Goal: Task Accomplishment & Management: Use online tool/utility

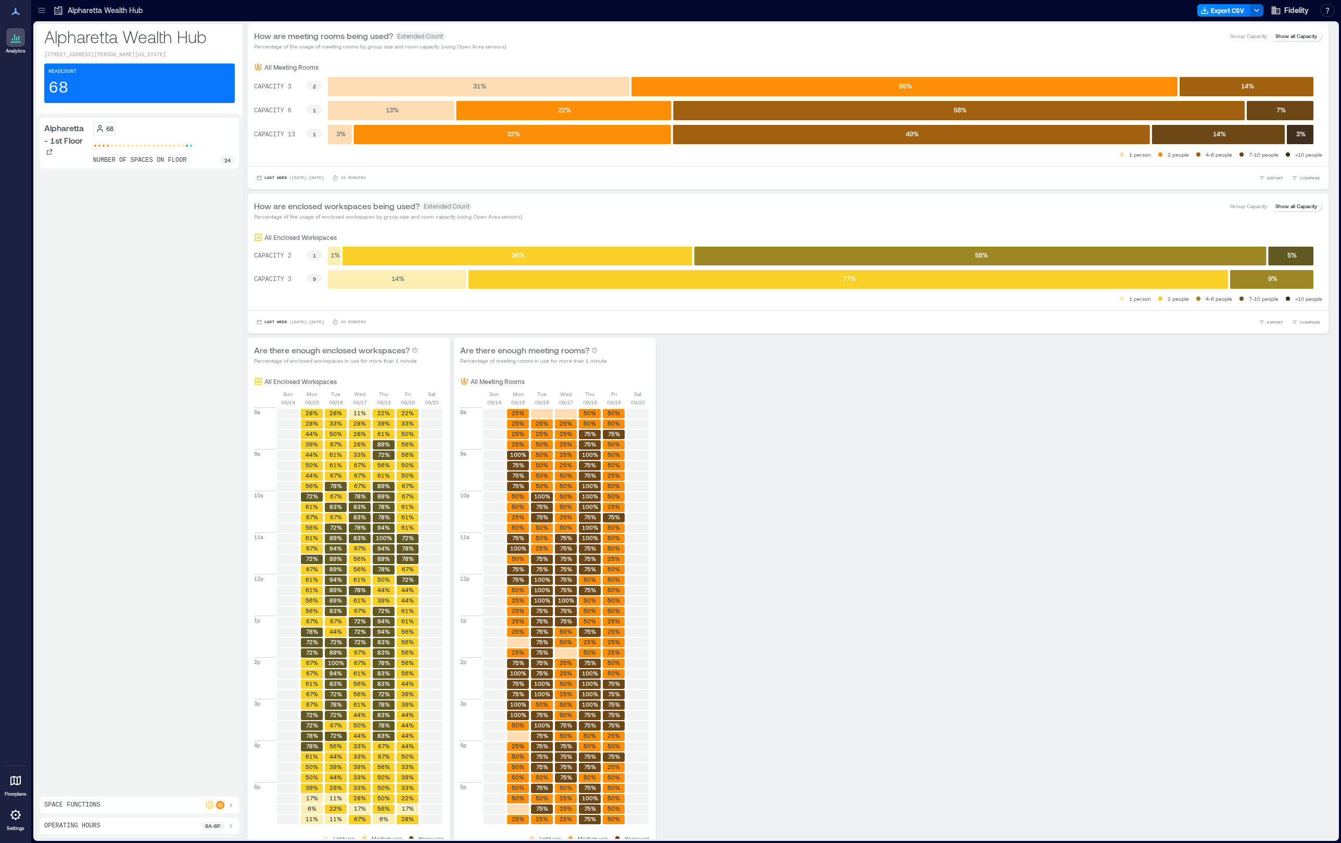
click at [60, 11] on icon at bounding box center [59, 11] width 8 height 8
click at [124, 148] on div "68 number of spaces on floor 24" at bounding box center [164, 143] width 142 height 43
click at [11, 44] on div at bounding box center [15, 37] width 19 height 19
click at [38, 11] on icon at bounding box center [41, 10] width 10 height 10
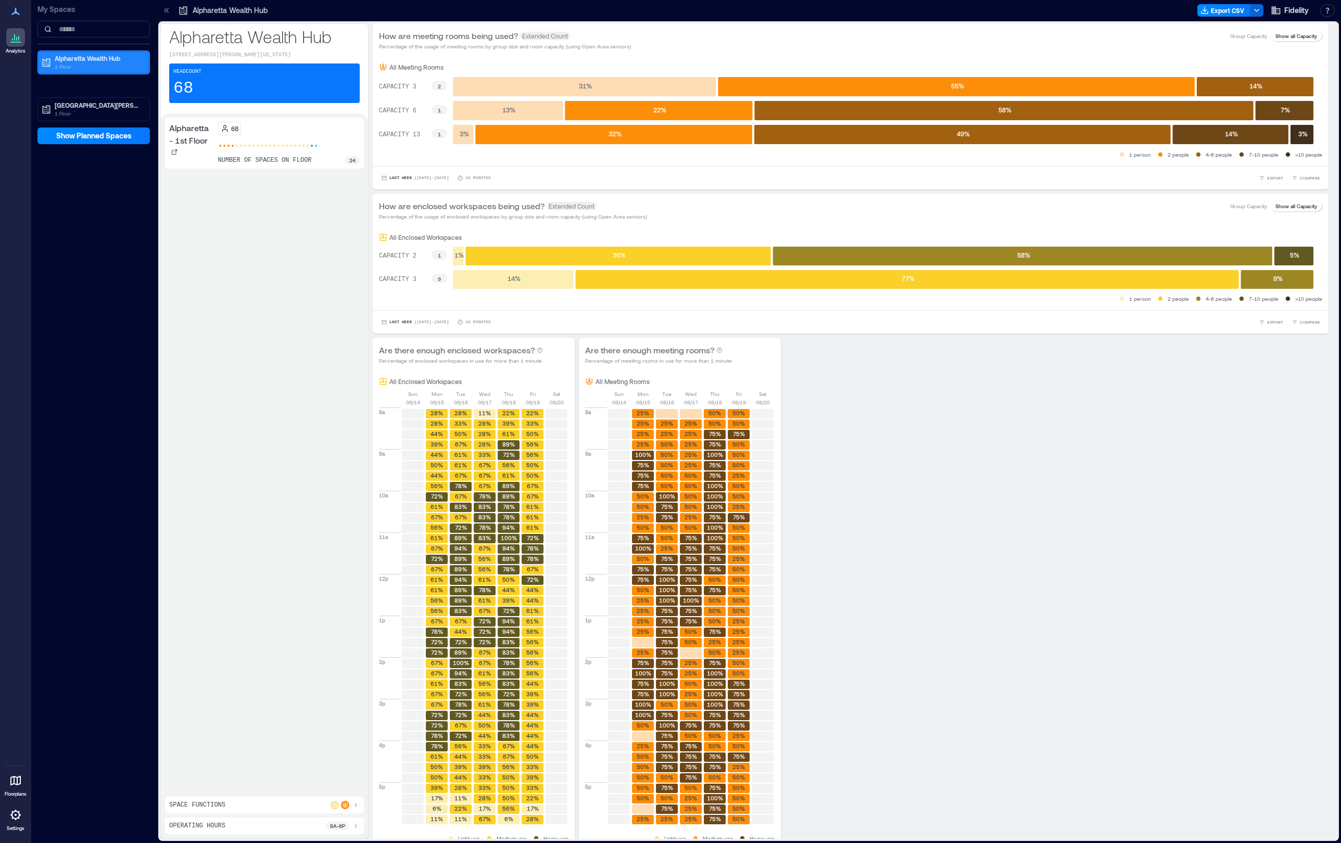
click at [92, 62] on p "Alpharetta Wealth Hub" at bounding box center [98, 58] width 87 height 8
click at [87, 136] on p "[GEOGRAPHIC_DATA][PERSON_NAME]" at bounding box center [98, 135] width 87 height 8
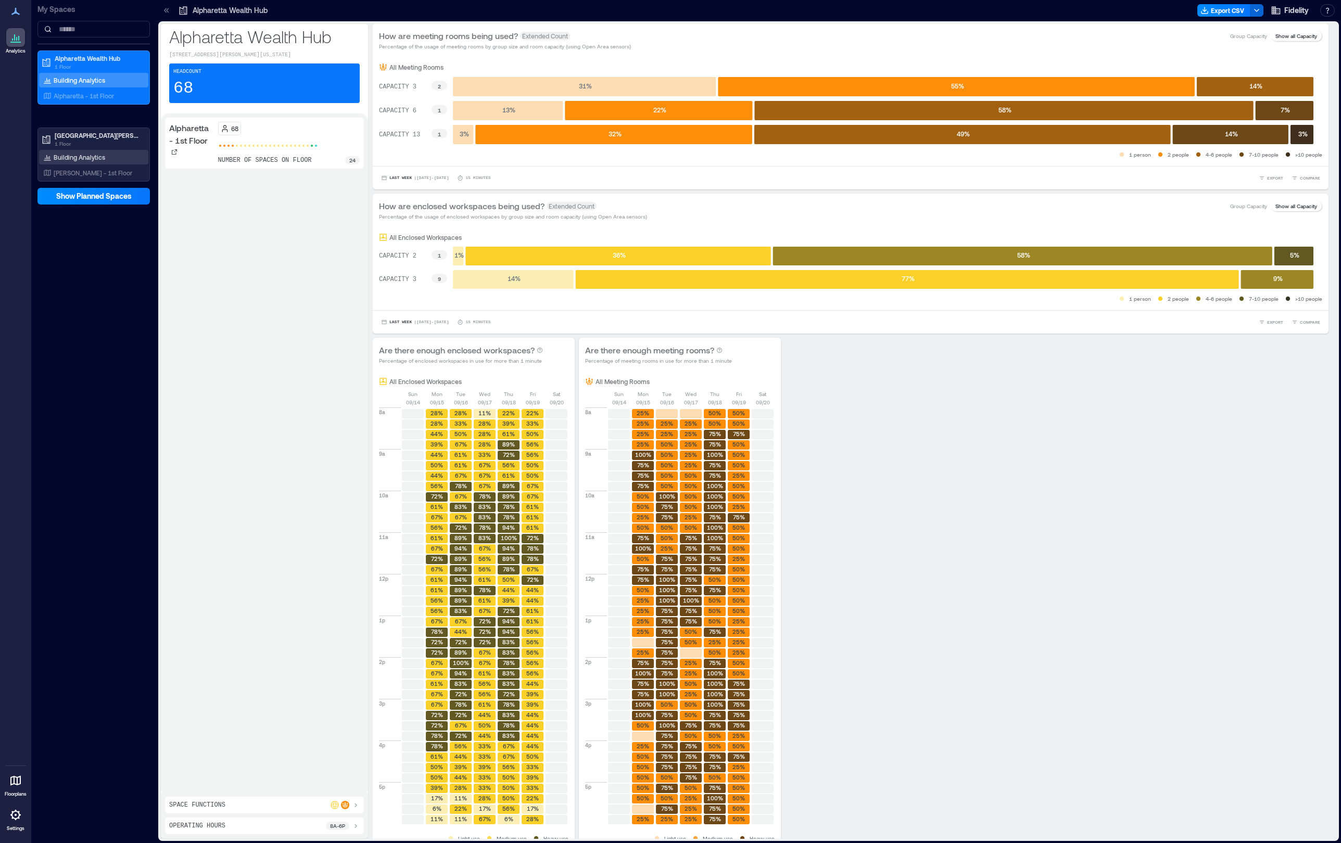
click at [88, 157] on p "Building Analytics" at bounding box center [80, 157] width 52 height 8
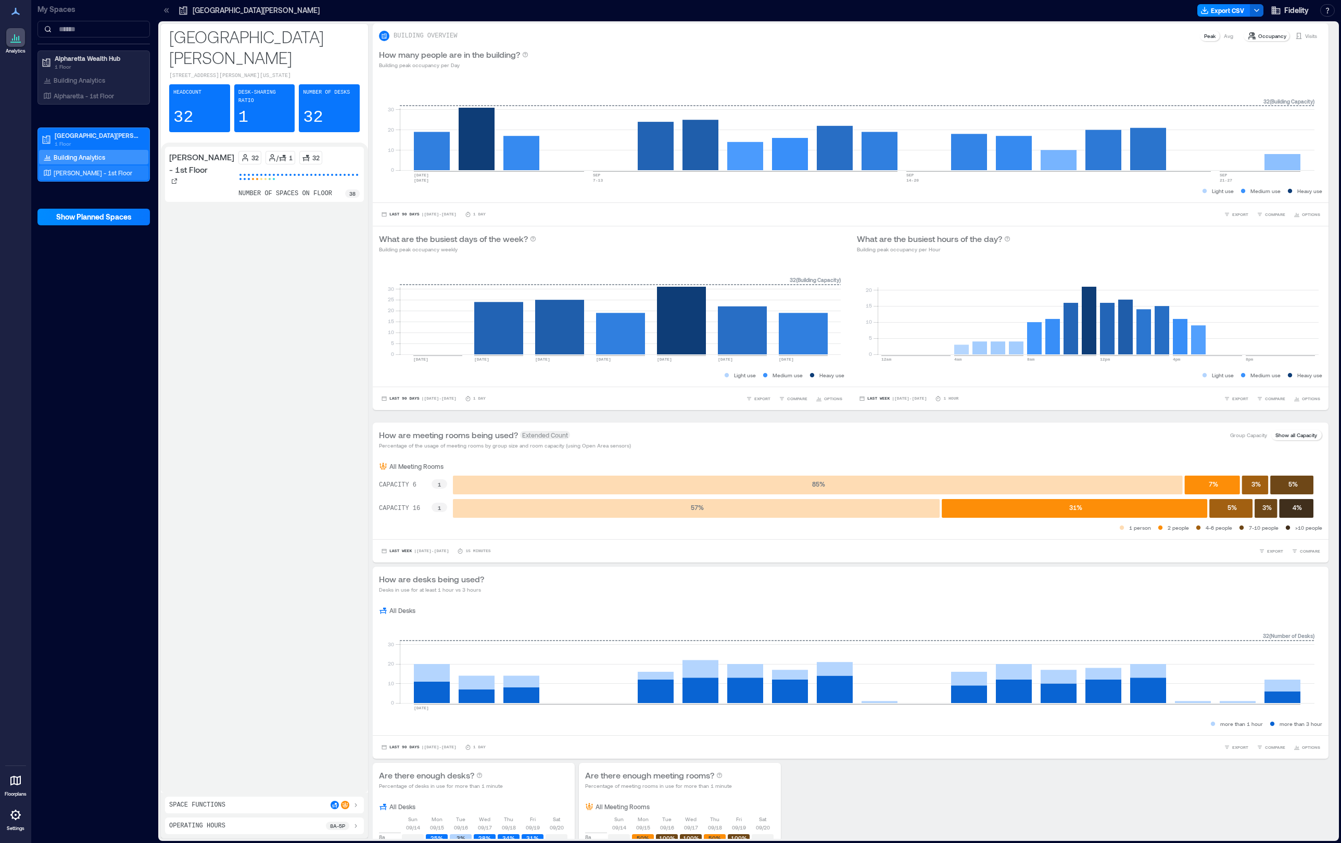
click at [88, 170] on p "Bernardo - 1st Floor" at bounding box center [93, 173] width 79 height 8
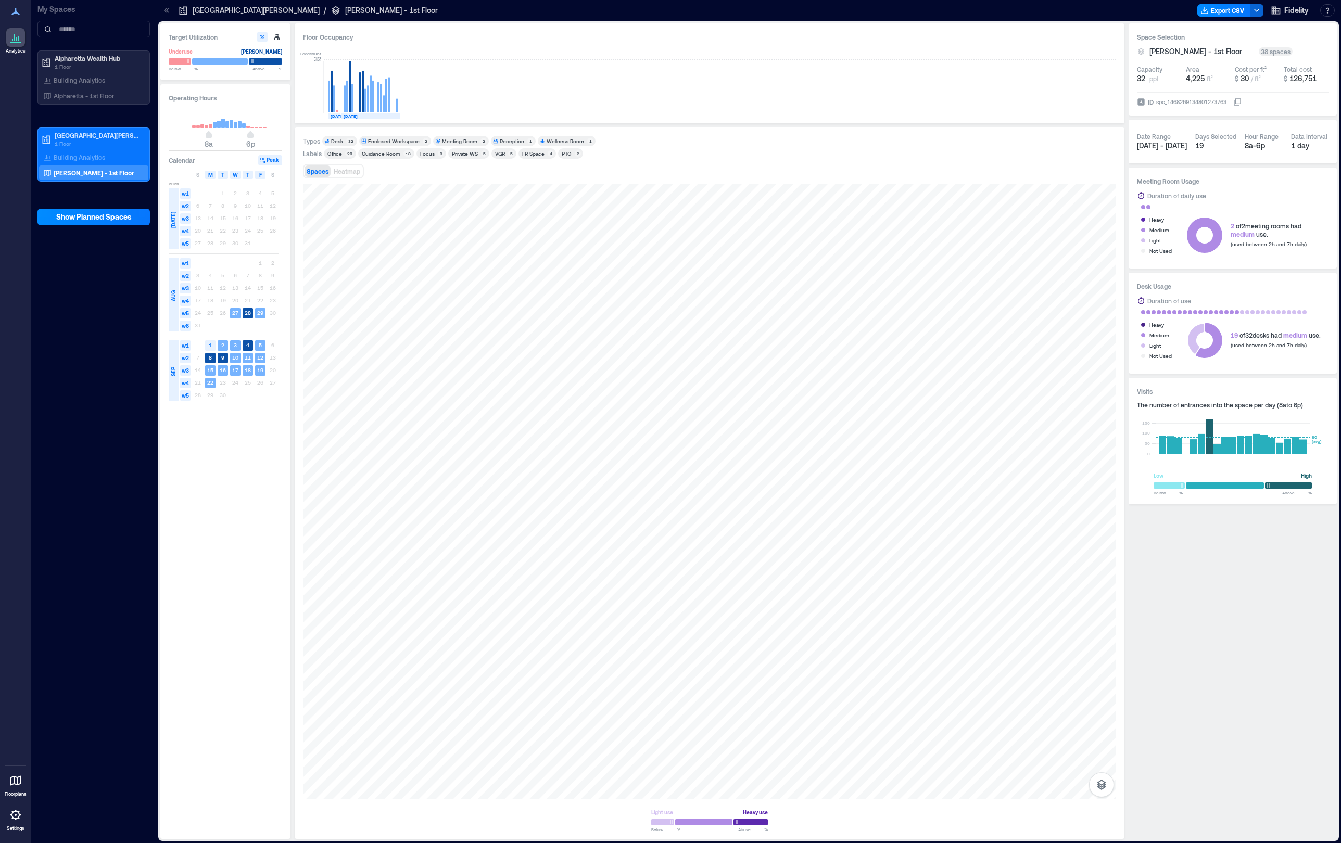
click at [340, 154] on div "Office" at bounding box center [334, 153] width 15 height 7
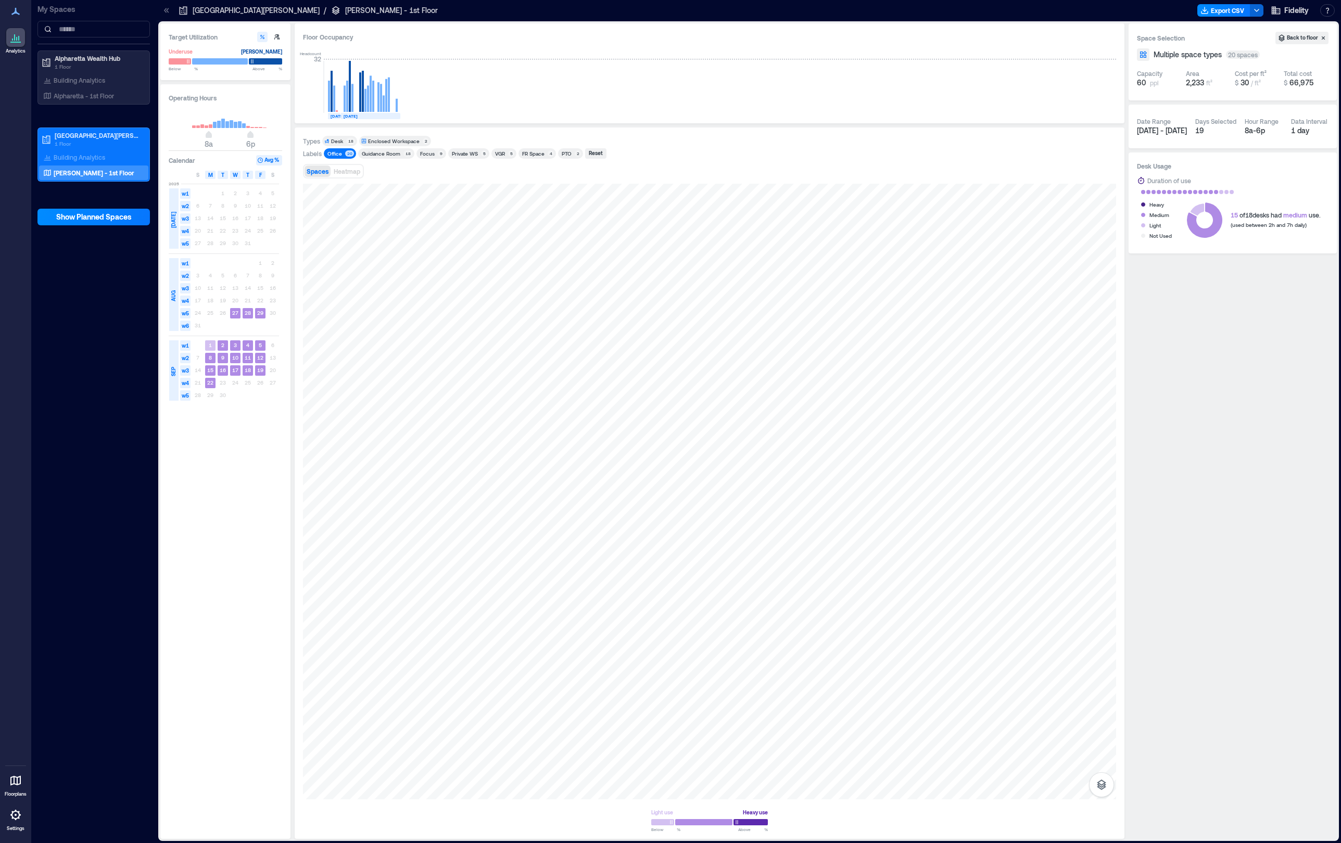
click at [340, 154] on div "Office" at bounding box center [334, 153] width 15 height 7
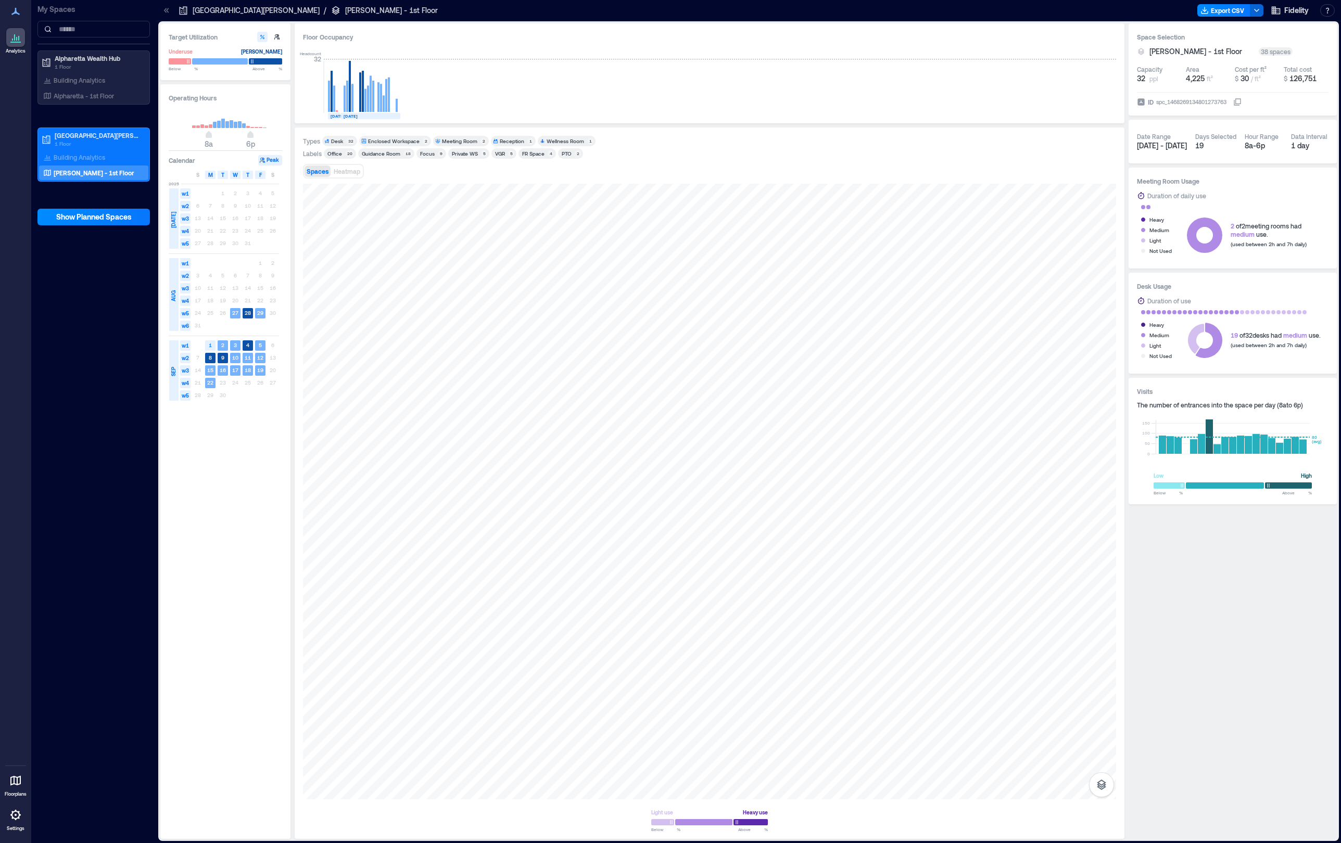
click at [372, 153] on div "Guidance Room" at bounding box center [381, 153] width 39 height 7
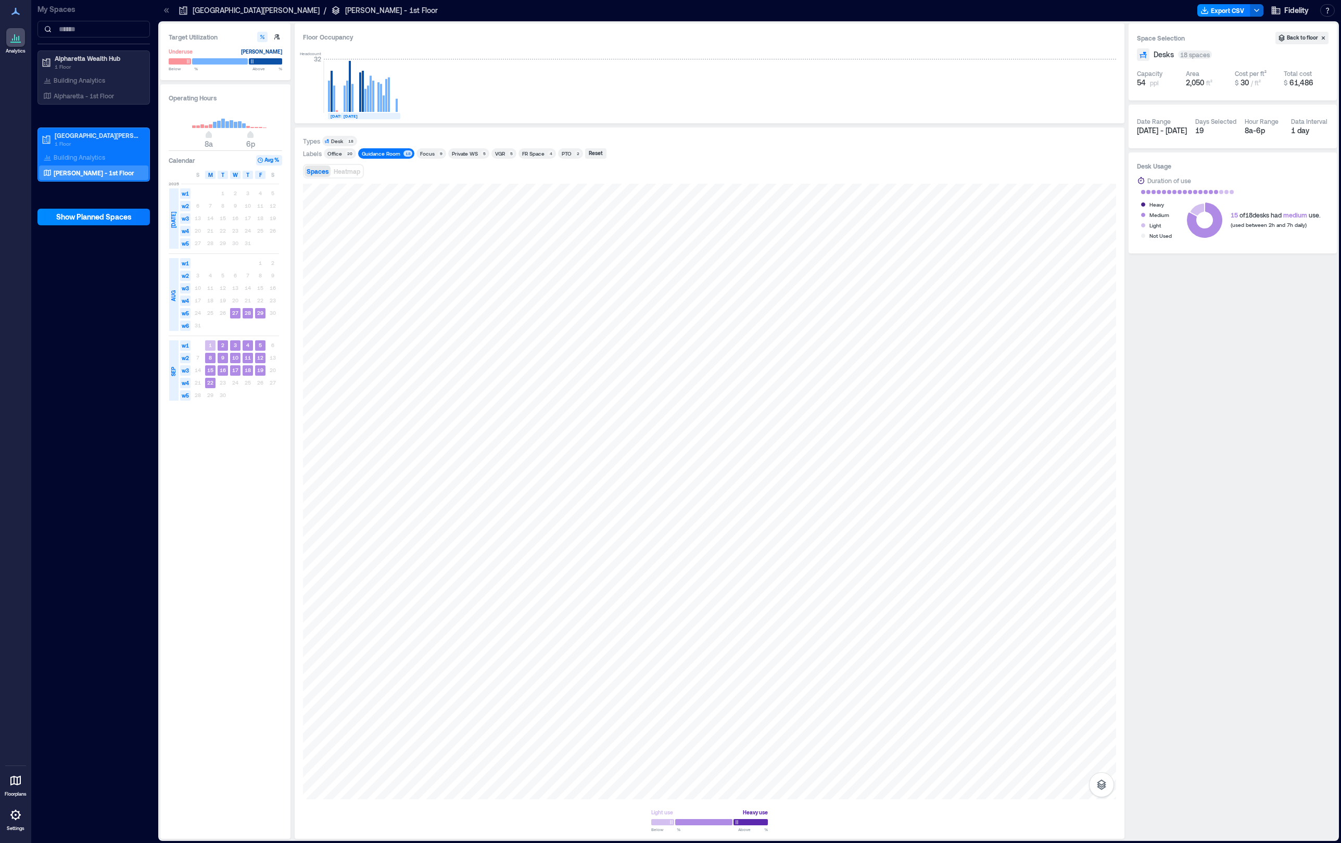
click at [427, 155] on div "Focus" at bounding box center [427, 153] width 15 height 7
click at [385, 153] on div "Guidance Room" at bounding box center [381, 153] width 39 height 7
click at [427, 154] on div "Focus" at bounding box center [427, 153] width 15 height 7
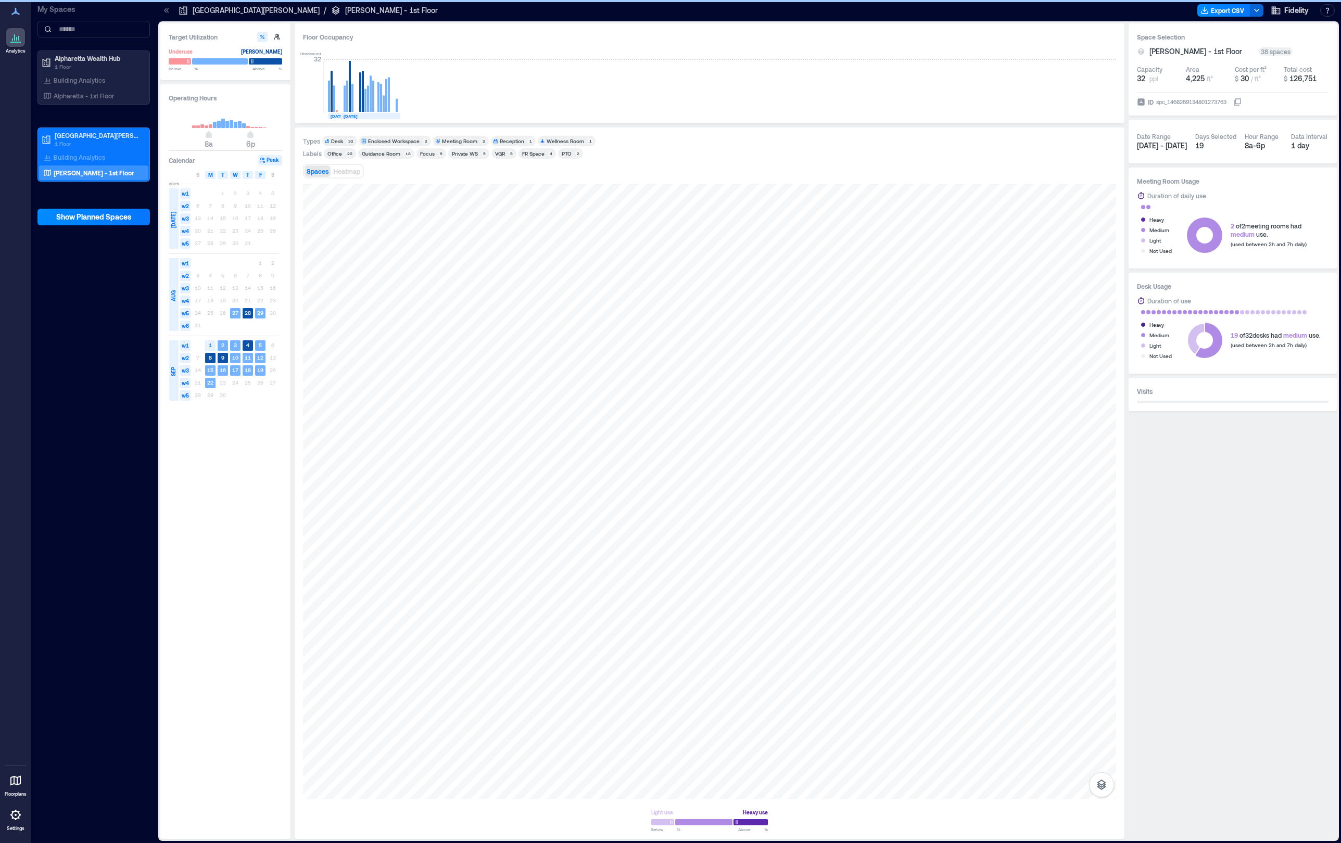
click at [453, 154] on div "Private WS" at bounding box center [465, 153] width 26 height 7
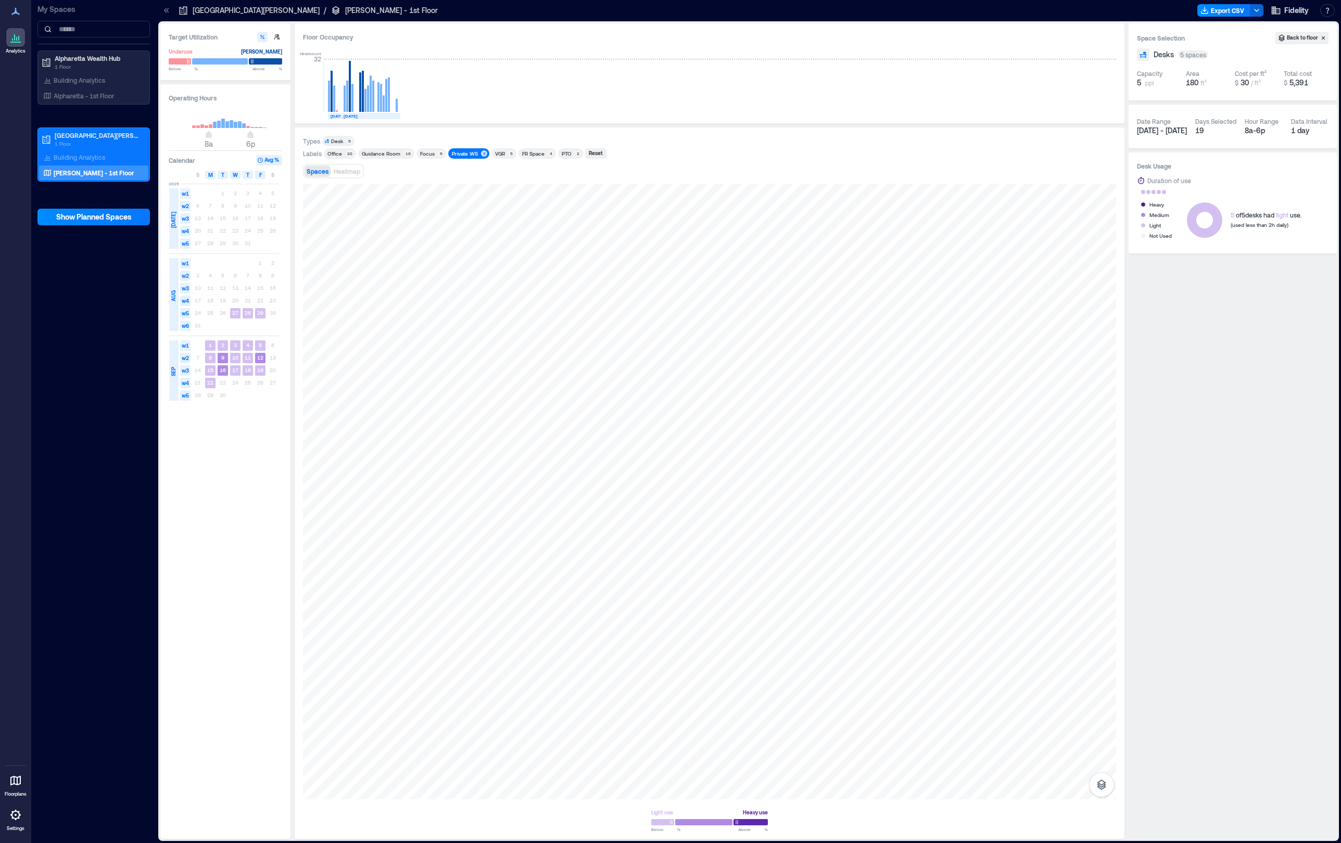
click at [453, 154] on div "Private WS" at bounding box center [465, 153] width 26 height 7
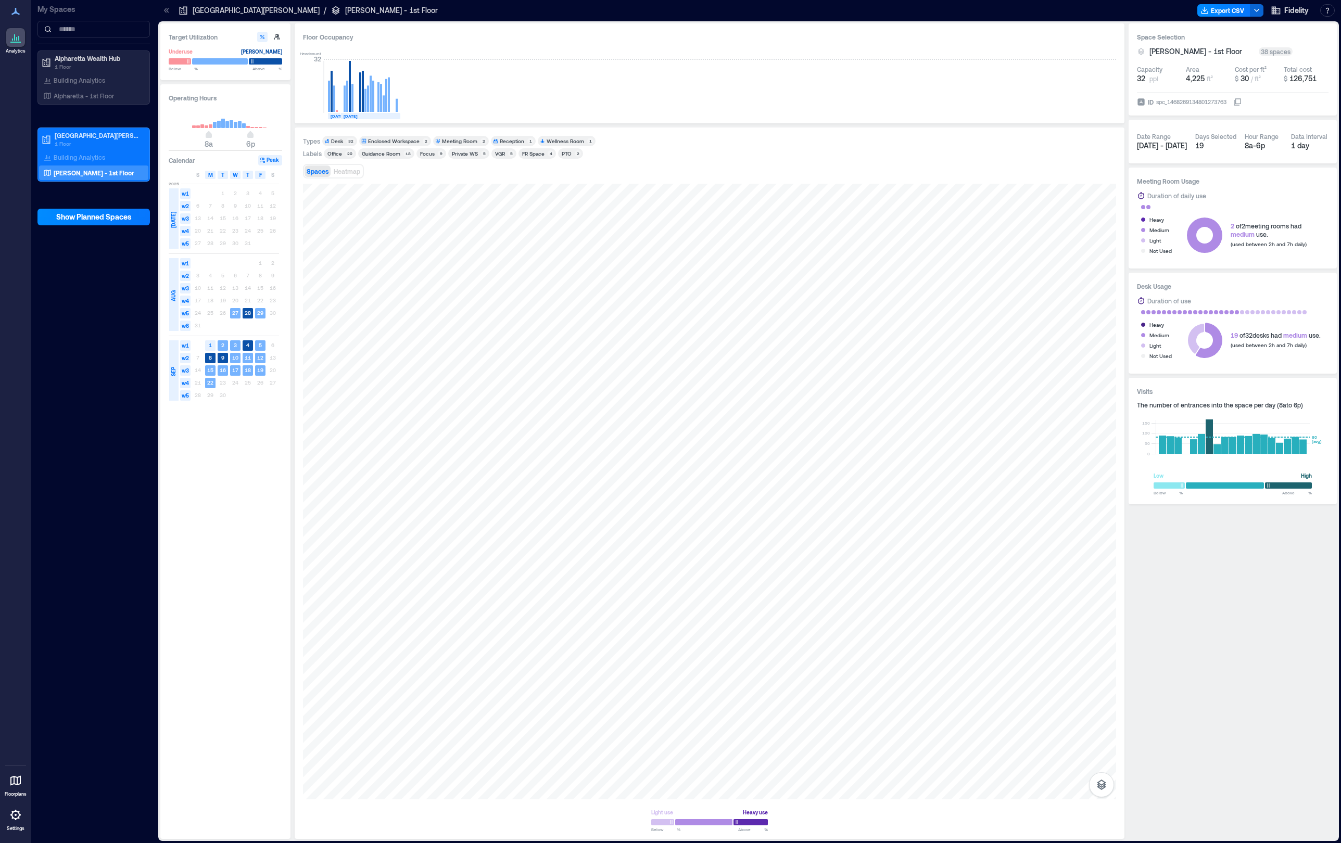
click at [495, 153] on div "VGR" at bounding box center [500, 153] width 10 height 7
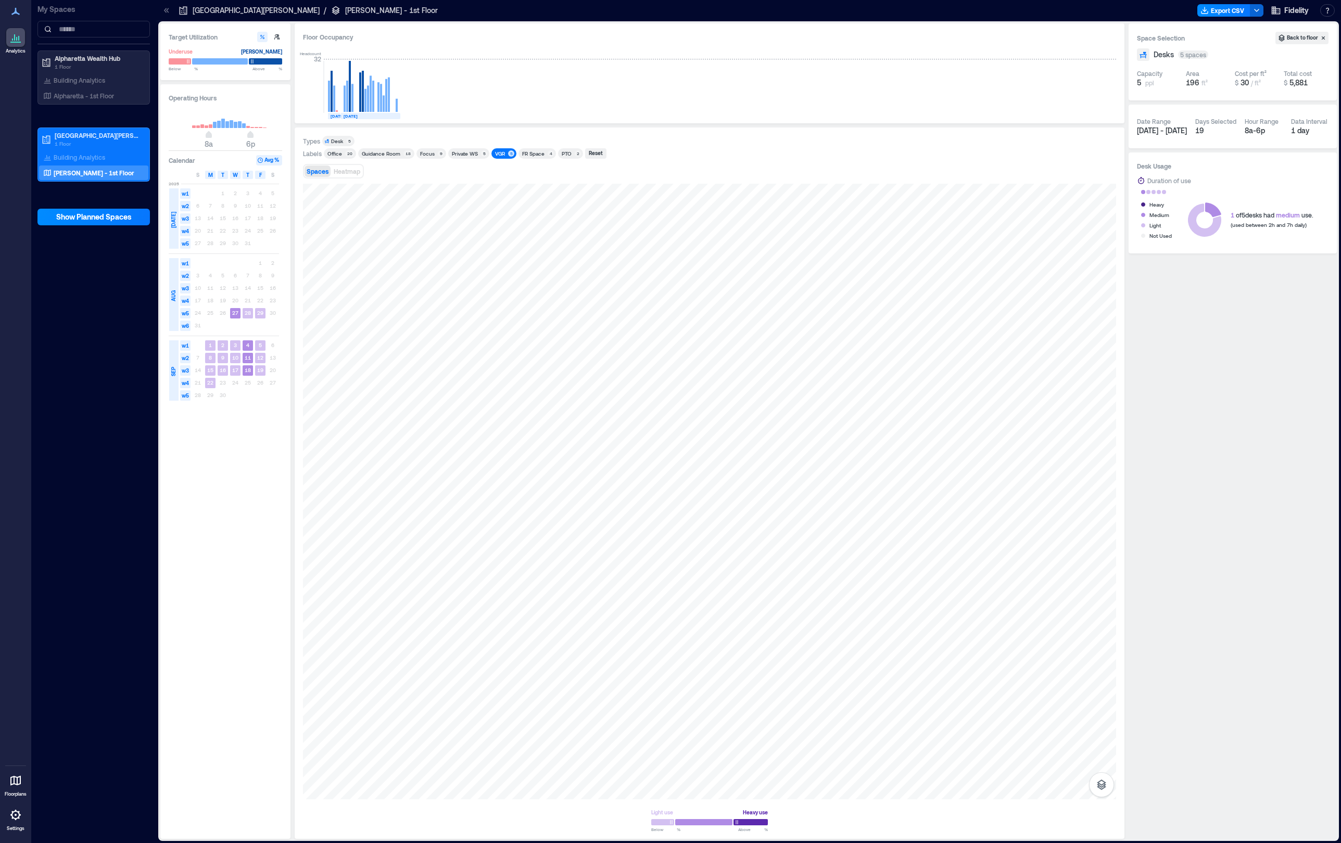
click at [495, 153] on div "VGR" at bounding box center [500, 153] width 10 height 7
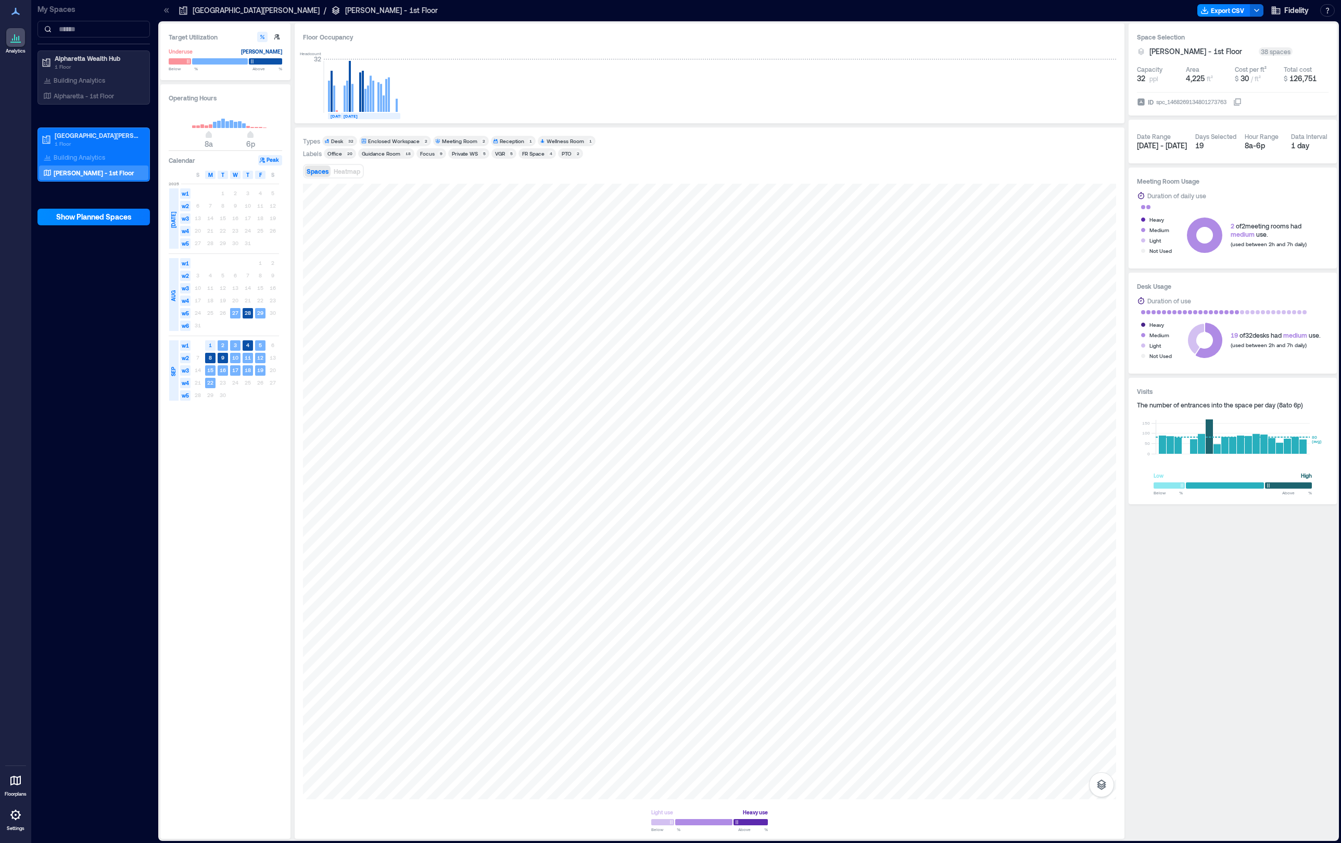
click at [528, 154] on div "FR Space" at bounding box center [533, 153] width 22 height 7
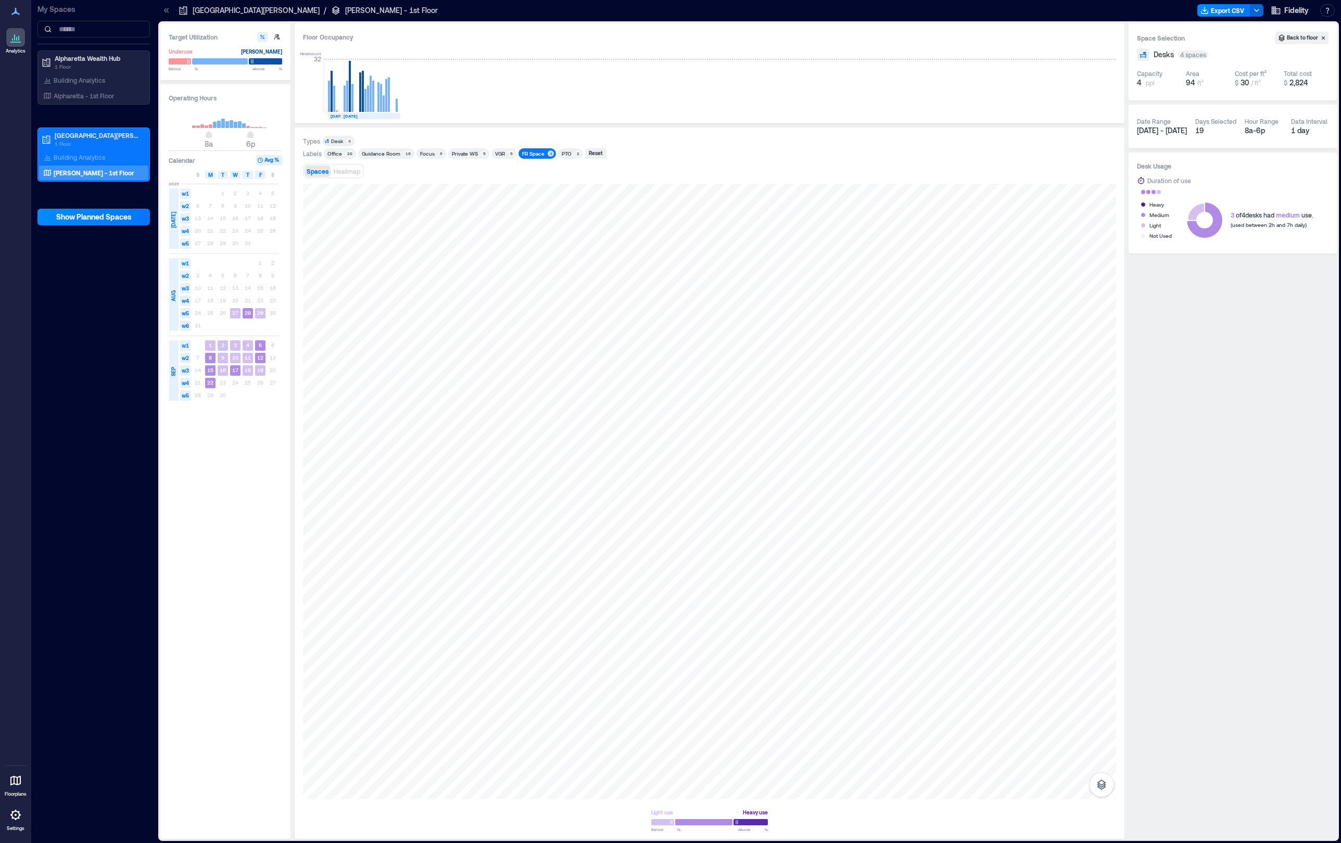
click at [528, 154] on div "FR Space" at bounding box center [533, 153] width 22 height 7
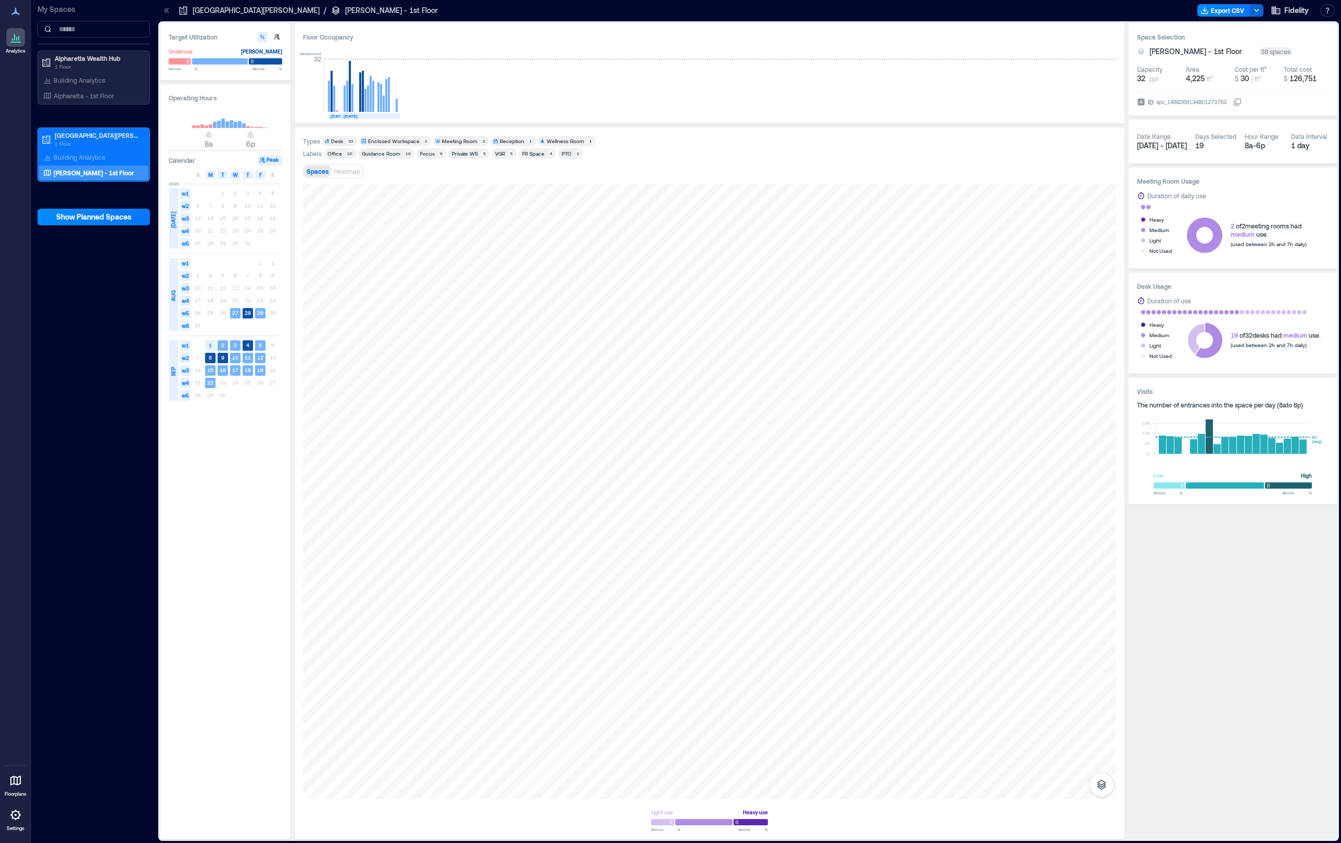
click at [564, 153] on div "PTO" at bounding box center [567, 153] width 10 height 7
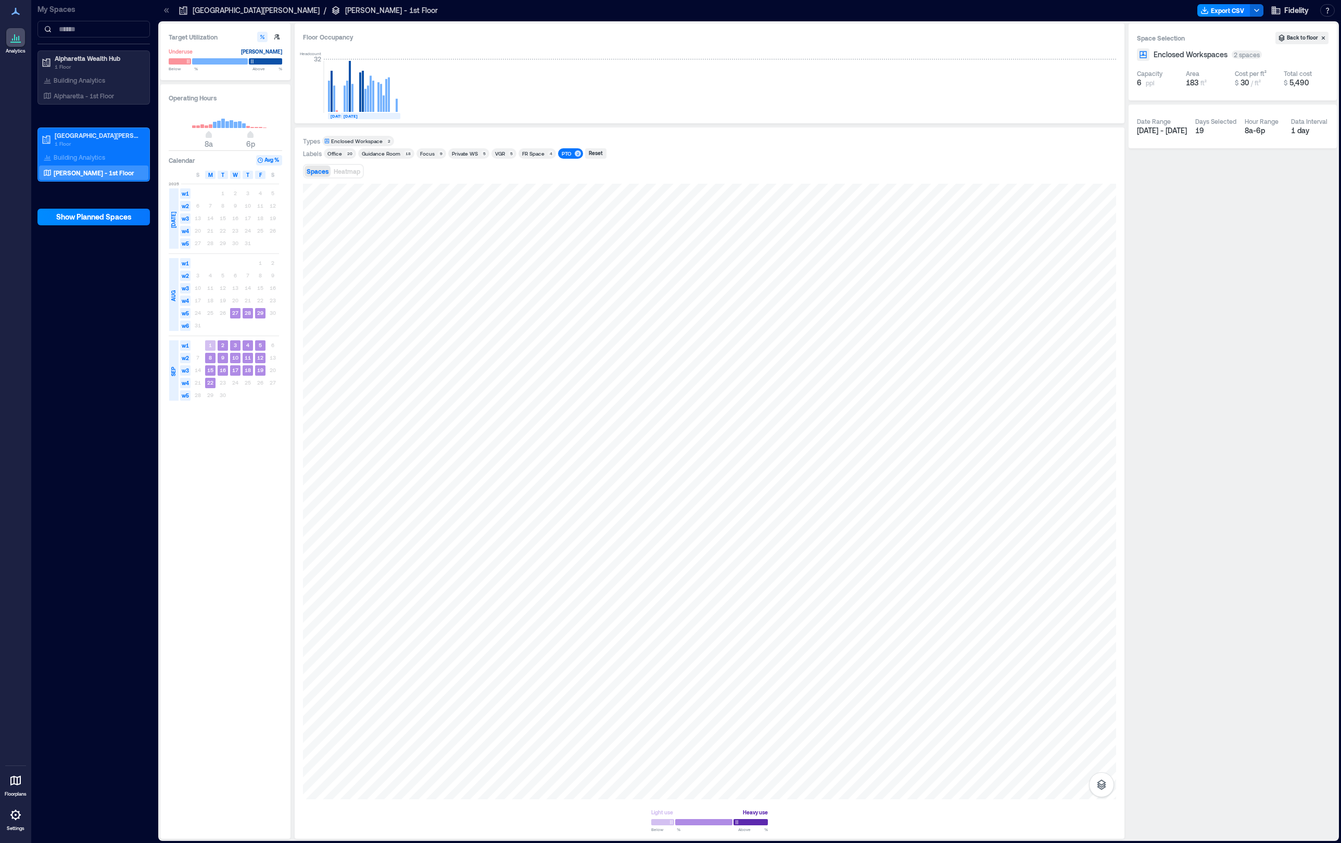
click at [564, 153] on div "PTO" at bounding box center [567, 153] width 10 height 7
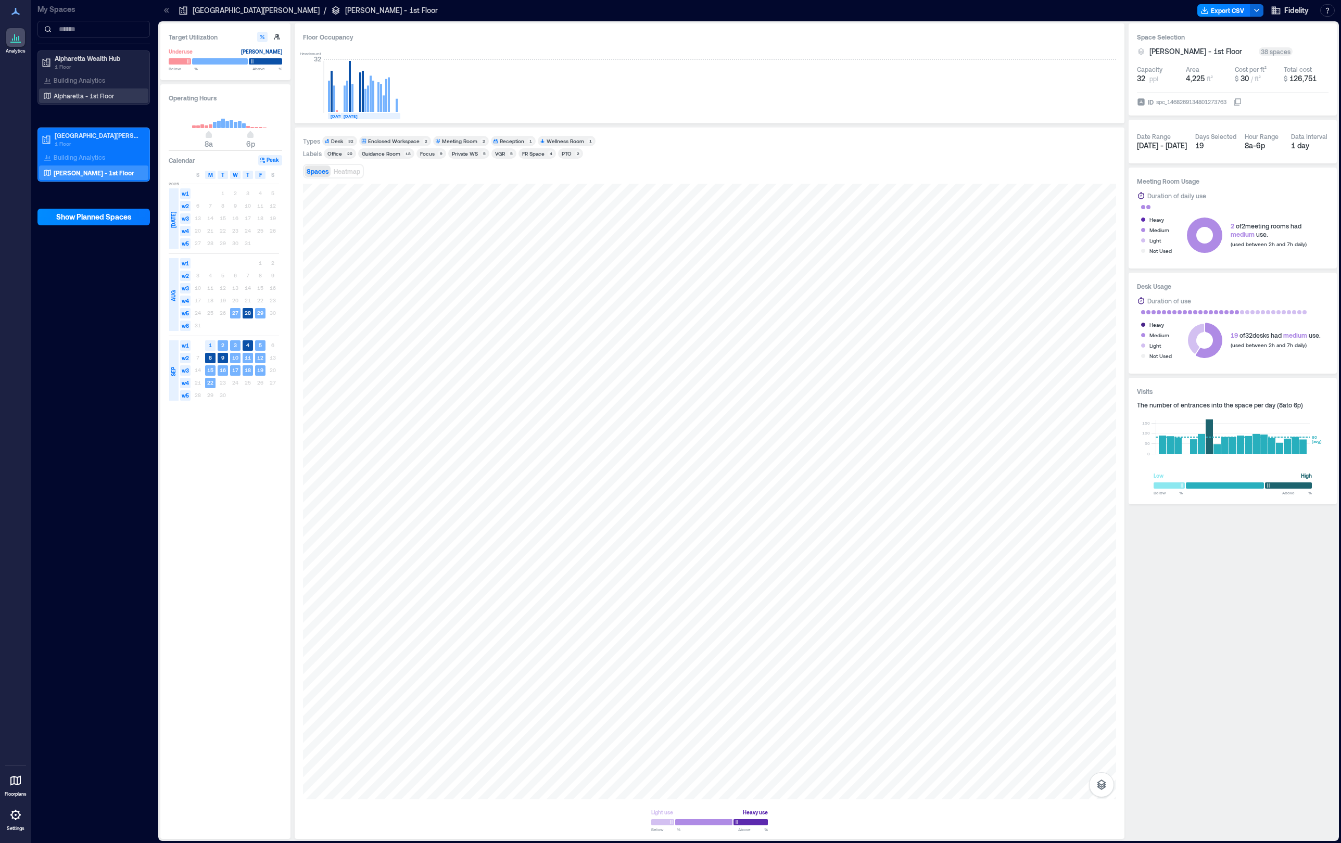
click at [98, 93] on p "Alpharetta - 1st Floor" at bounding box center [84, 96] width 60 height 8
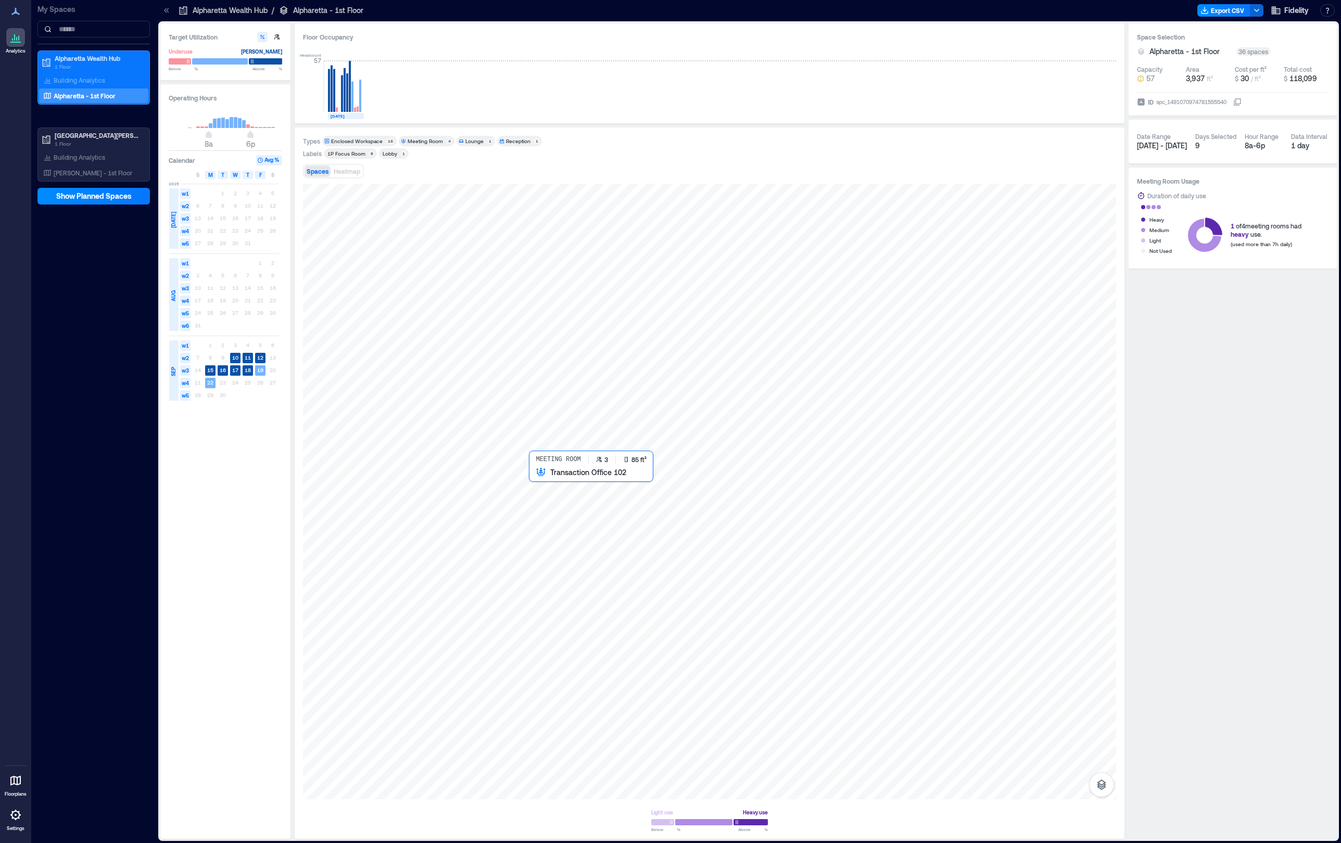
click at [550, 491] on div at bounding box center [709, 492] width 813 height 616
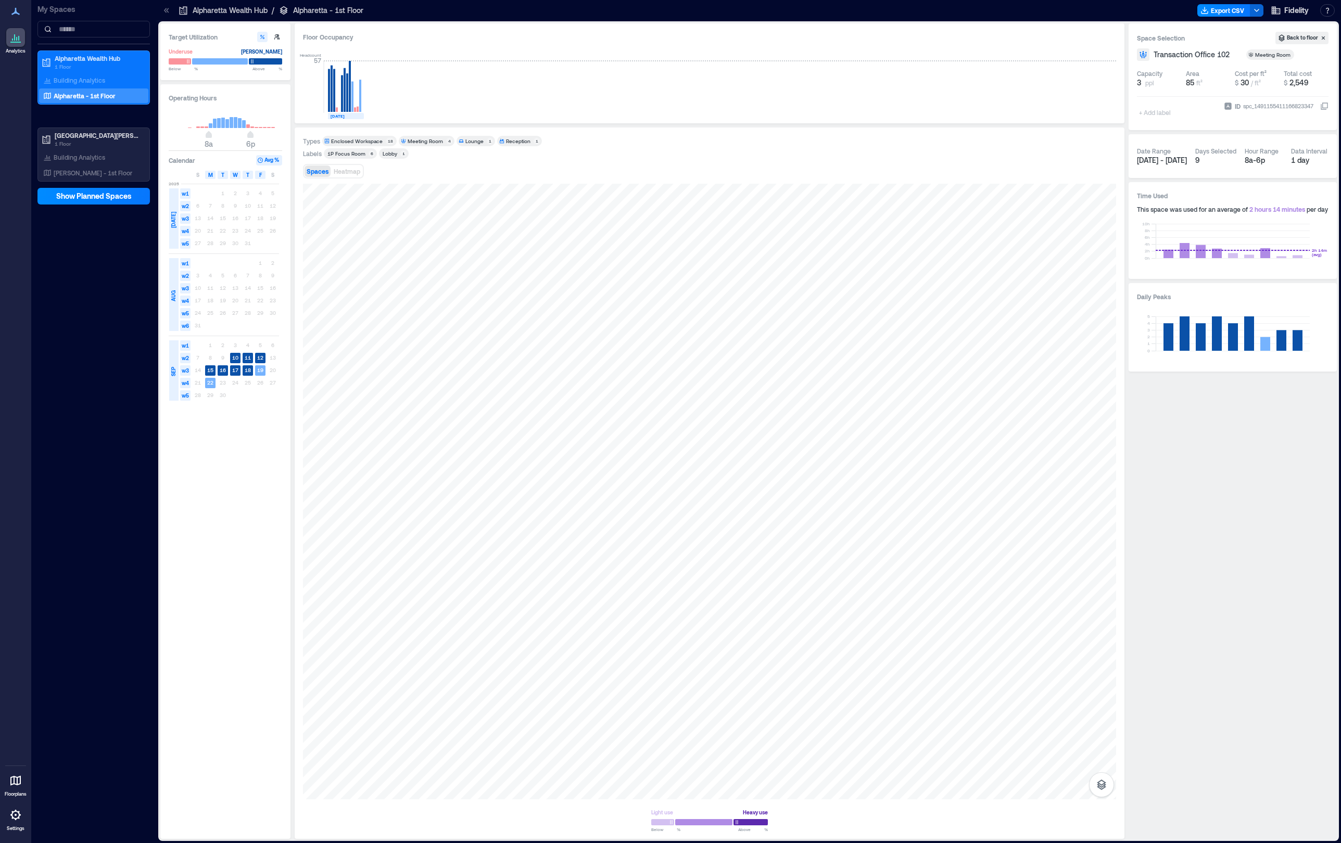
click at [1044, 113] on div "+ Add label" at bounding box center [1156, 106] width 38 height 28
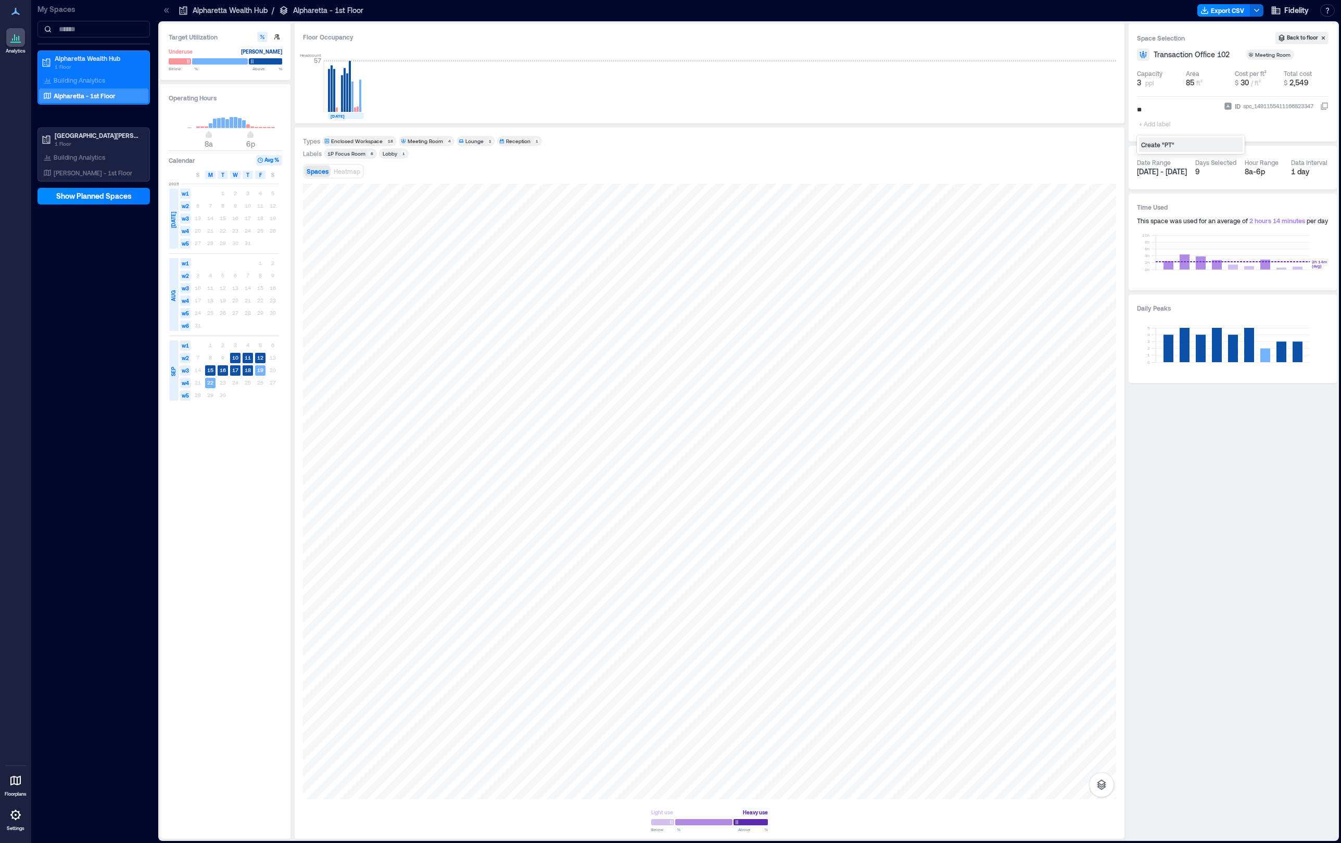
type input "***"
click at [567, 545] on div at bounding box center [709, 492] width 813 height 616
click at [546, 496] on div at bounding box center [709, 492] width 813 height 616
click at [1044, 124] on span "+ Add label" at bounding box center [1156, 124] width 38 height 15
type input "******"
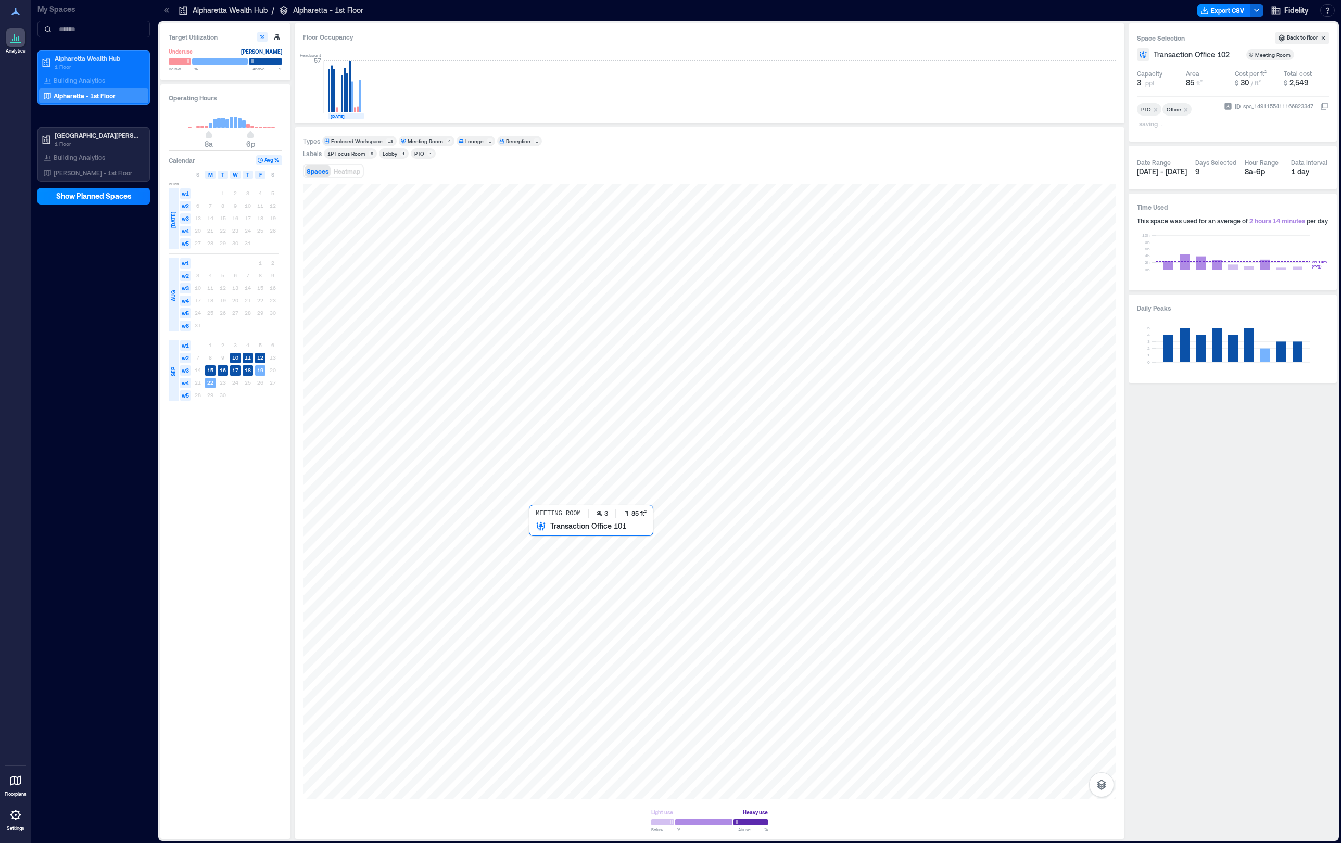
click at [563, 554] on div at bounding box center [709, 492] width 813 height 616
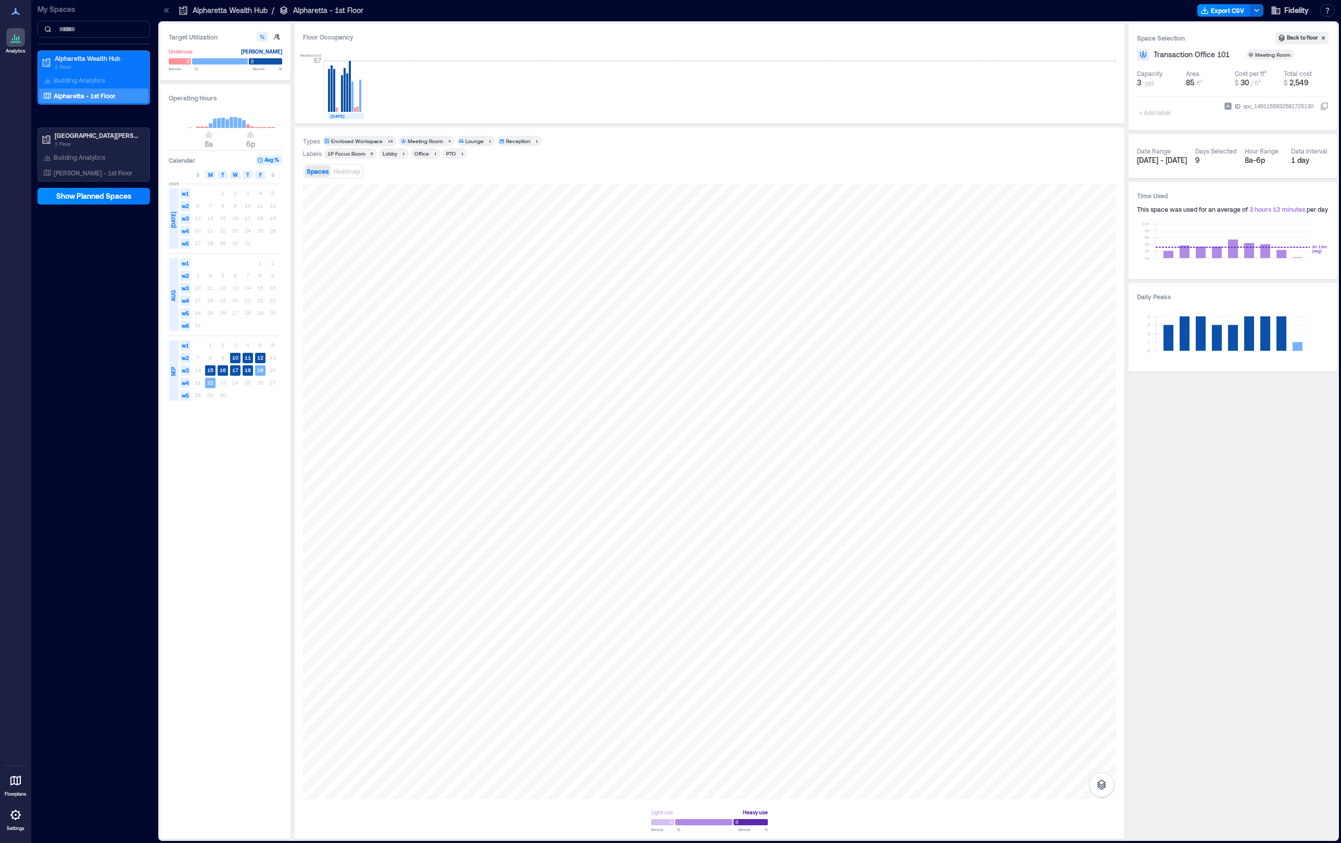
click at [358, 154] on div "1P Focus Room" at bounding box center [346, 153] width 38 height 7
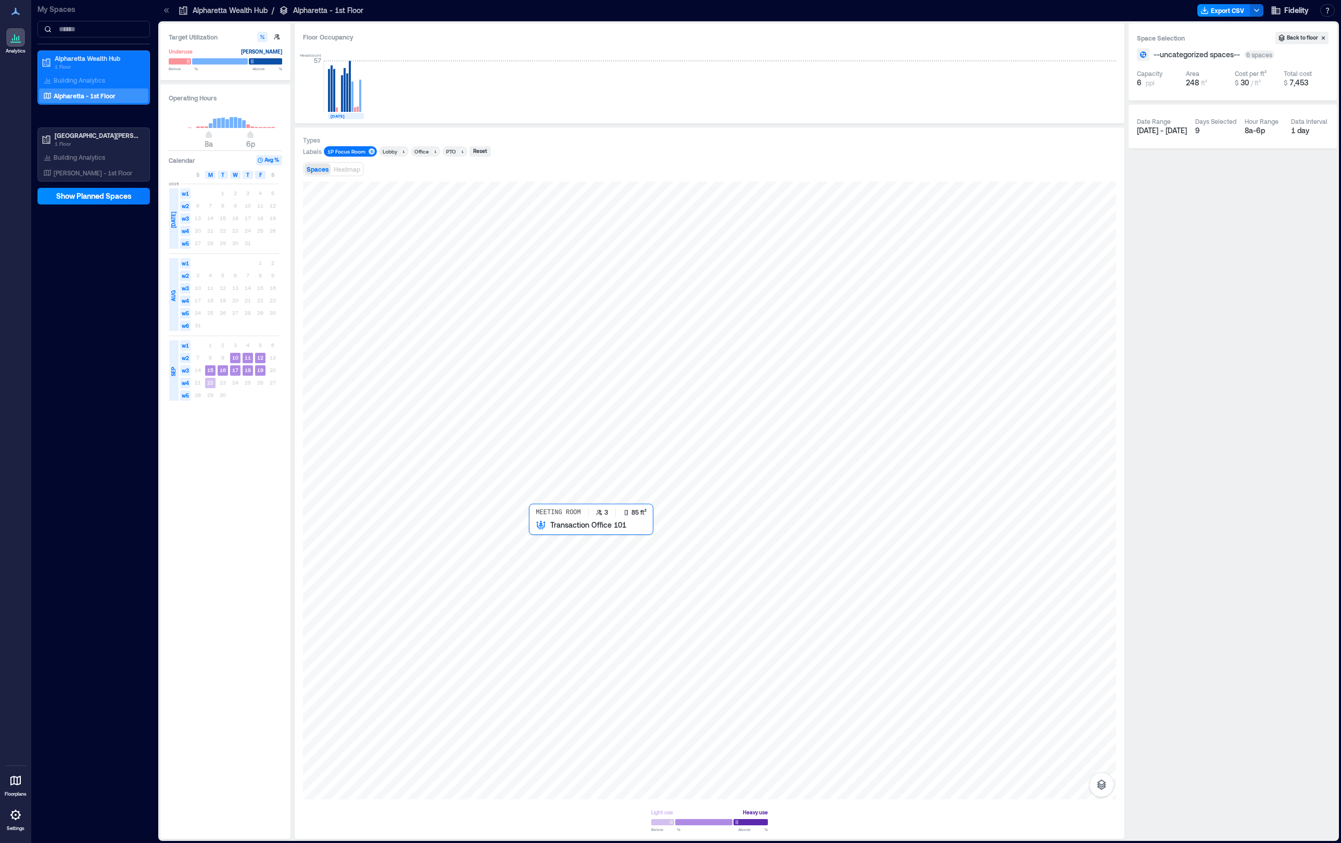
click at [548, 544] on div at bounding box center [709, 491] width 813 height 618
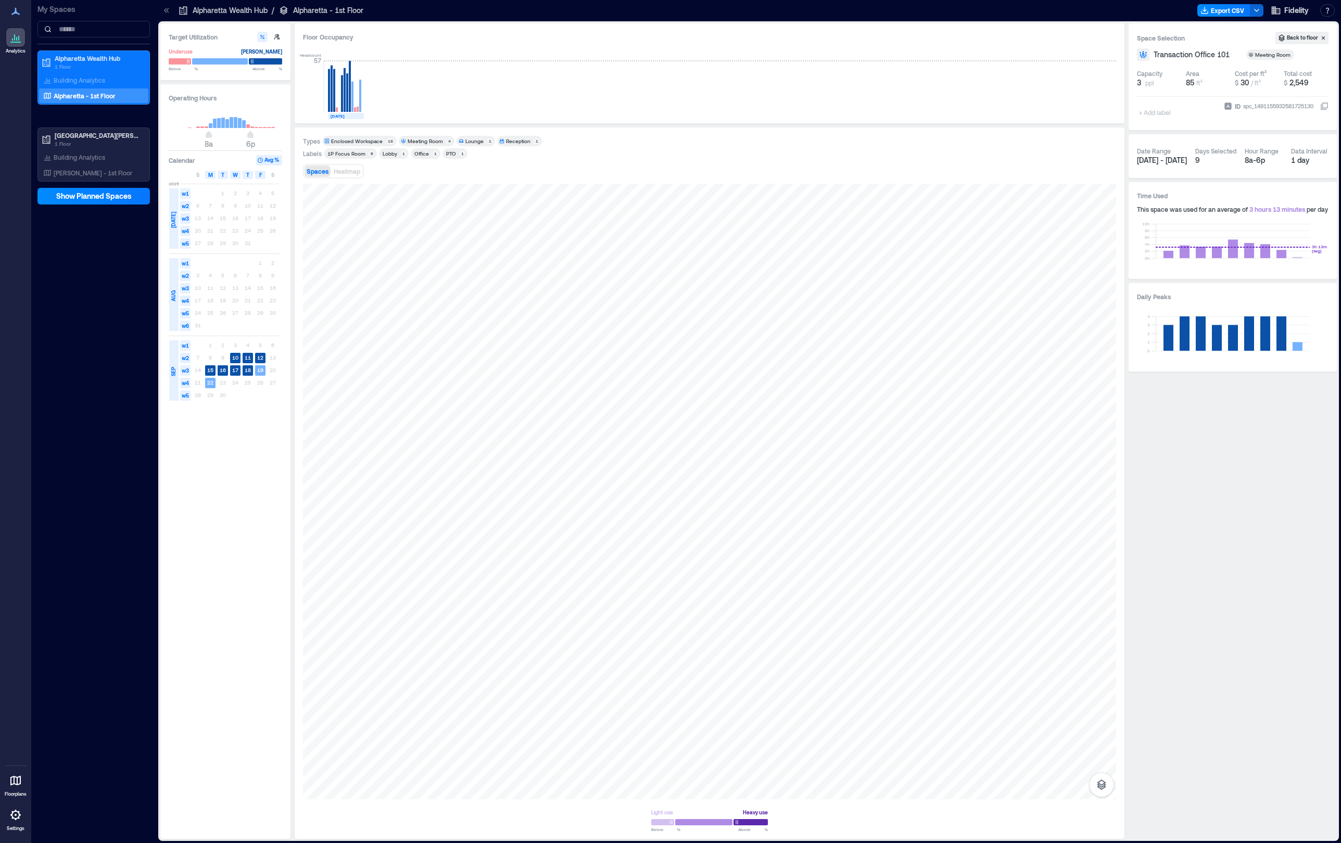
click at [1044, 116] on div "+ Add label" at bounding box center [1156, 106] width 38 height 28
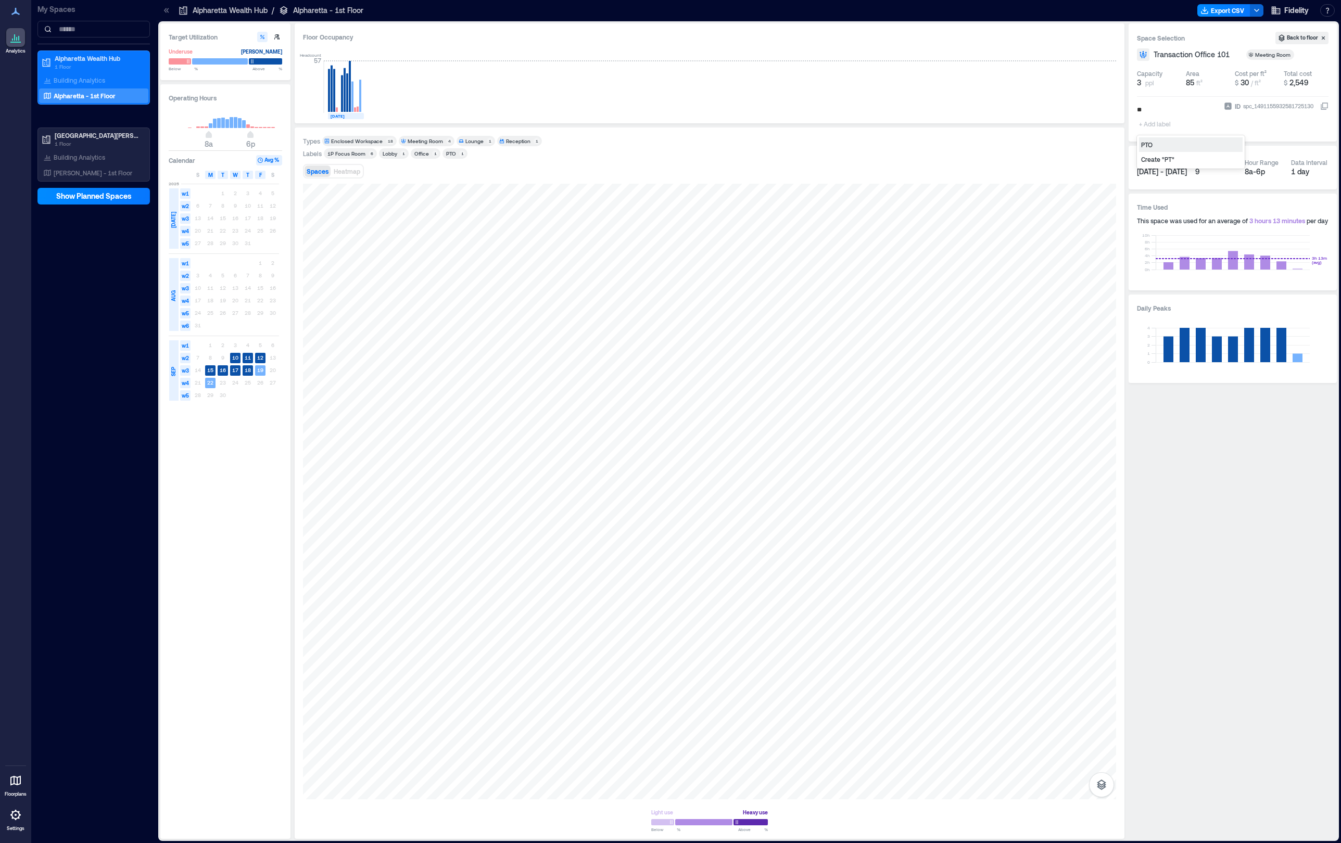
type input "***"
type input "******"
click at [87, 169] on p "Bernardo - 1st Floor" at bounding box center [93, 173] width 79 height 8
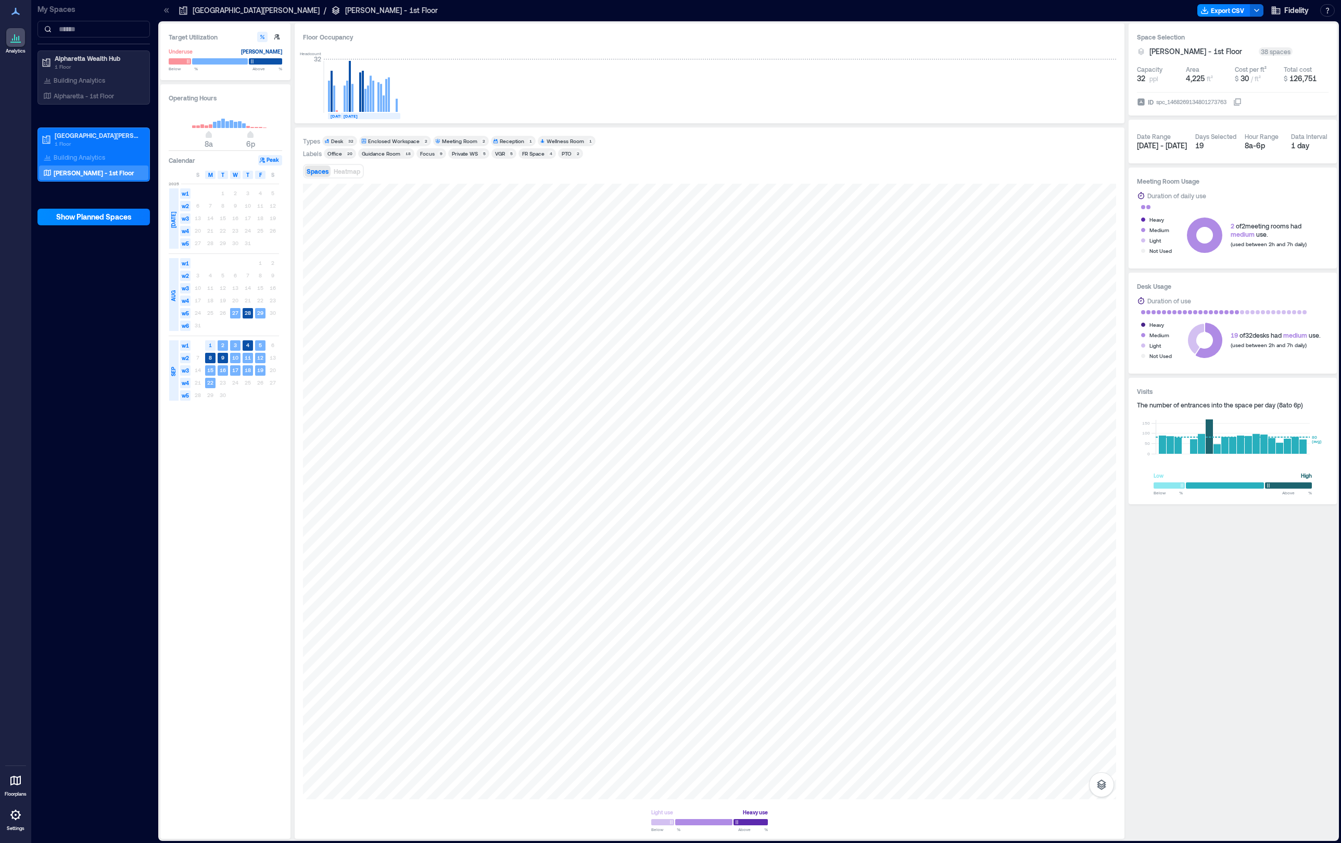
click at [425, 153] on div "Focus" at bounding box center [427, 153] width 15 height 7
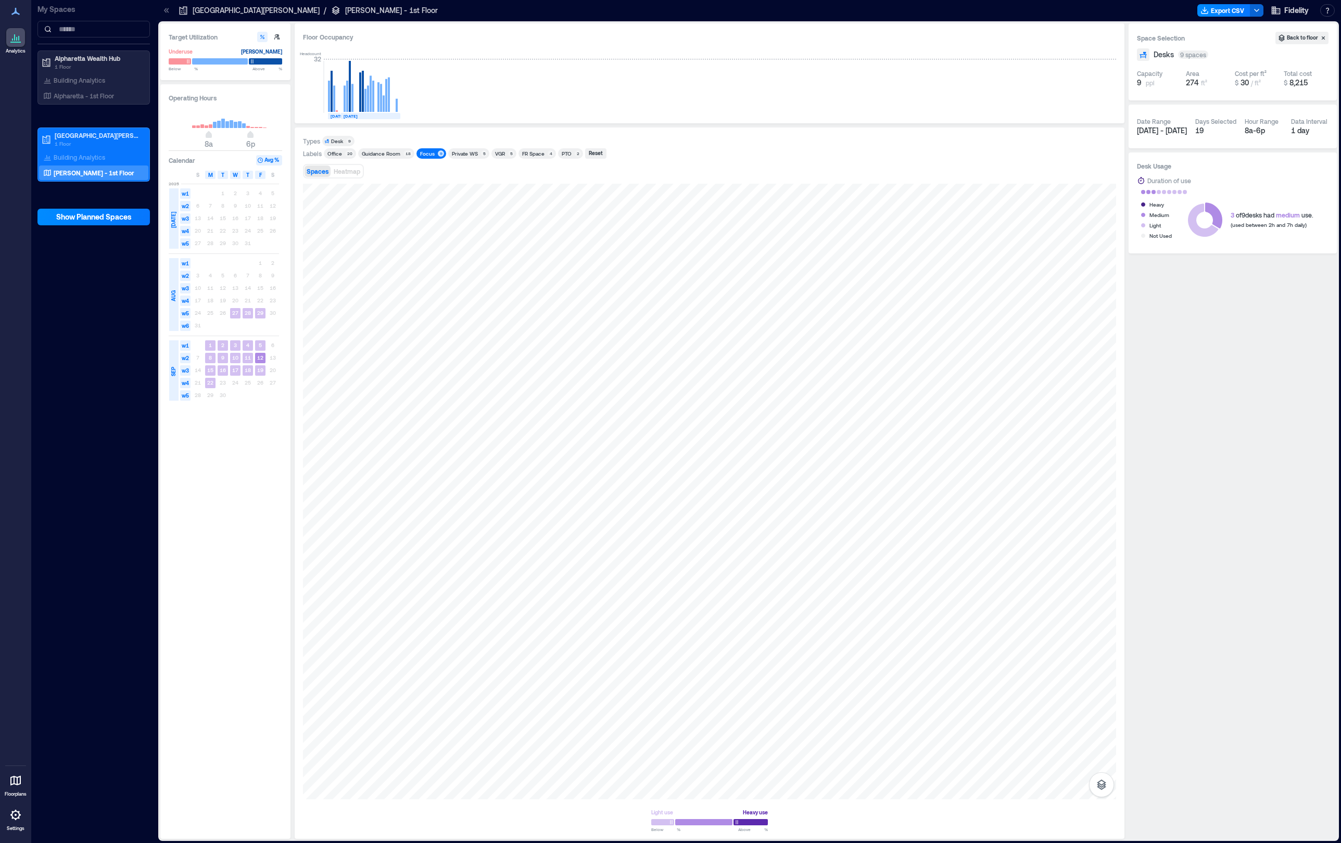
click at [425, 153] on div "Focus" at bounding box center [427, 153] width 15 height 7
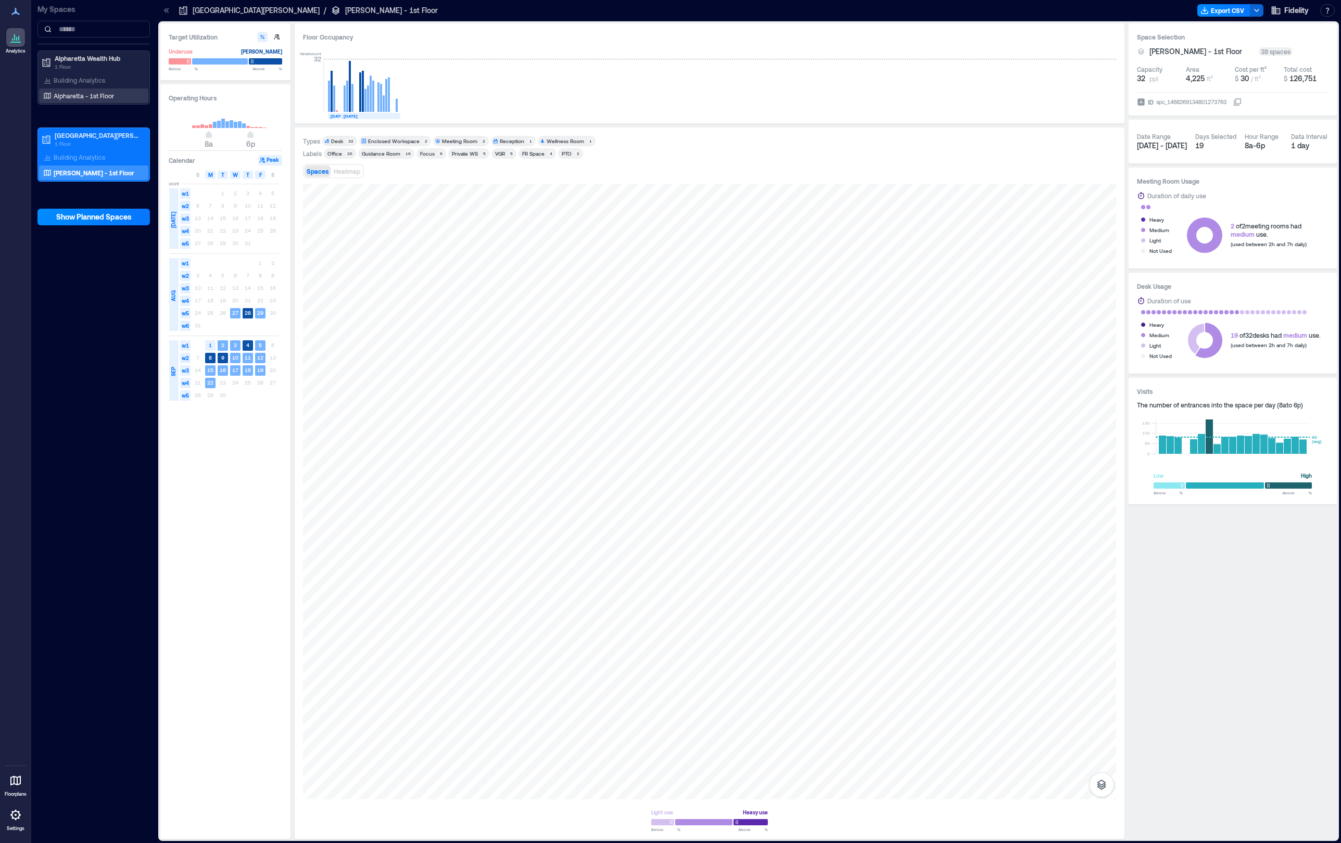
click at [88, 99] on p "Alpharetta - 1st Floor" at bounding box center [84, 96] width 60 height 8
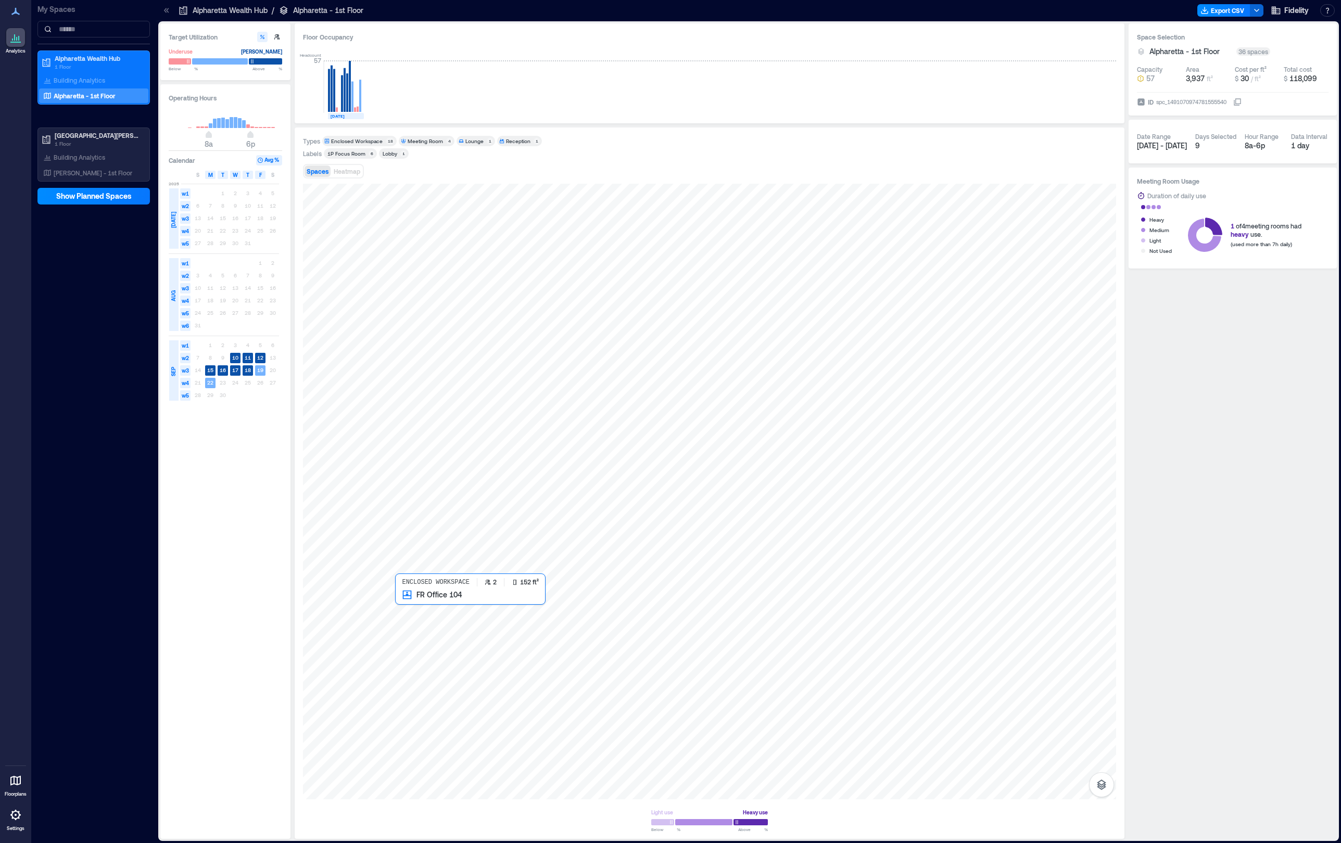
click at [435, 619] on div at bounding box center [709, 492] width 813 height 616
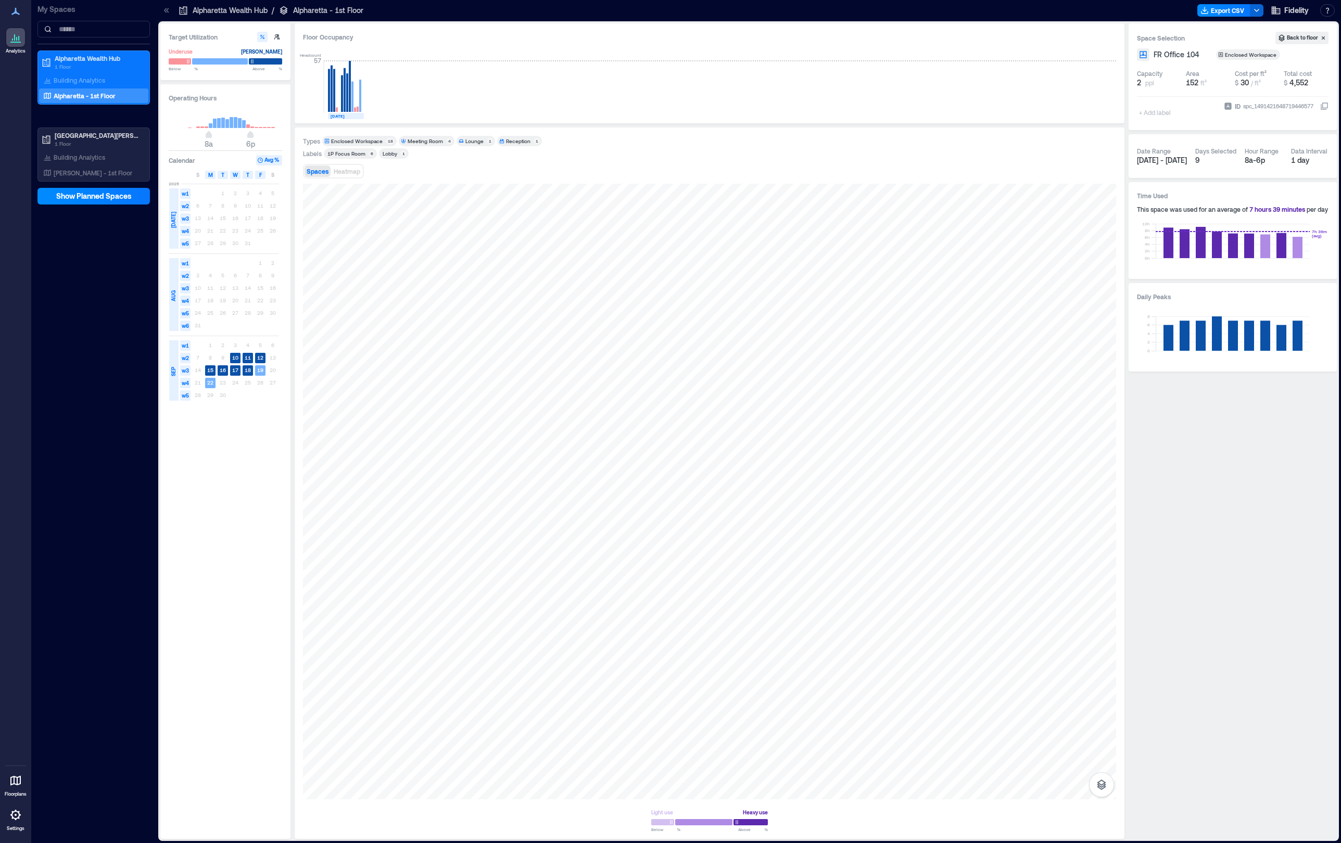
click at [1044, 114] on div "+ Add label" at bounding box center [1156, 106] width 38 height 28
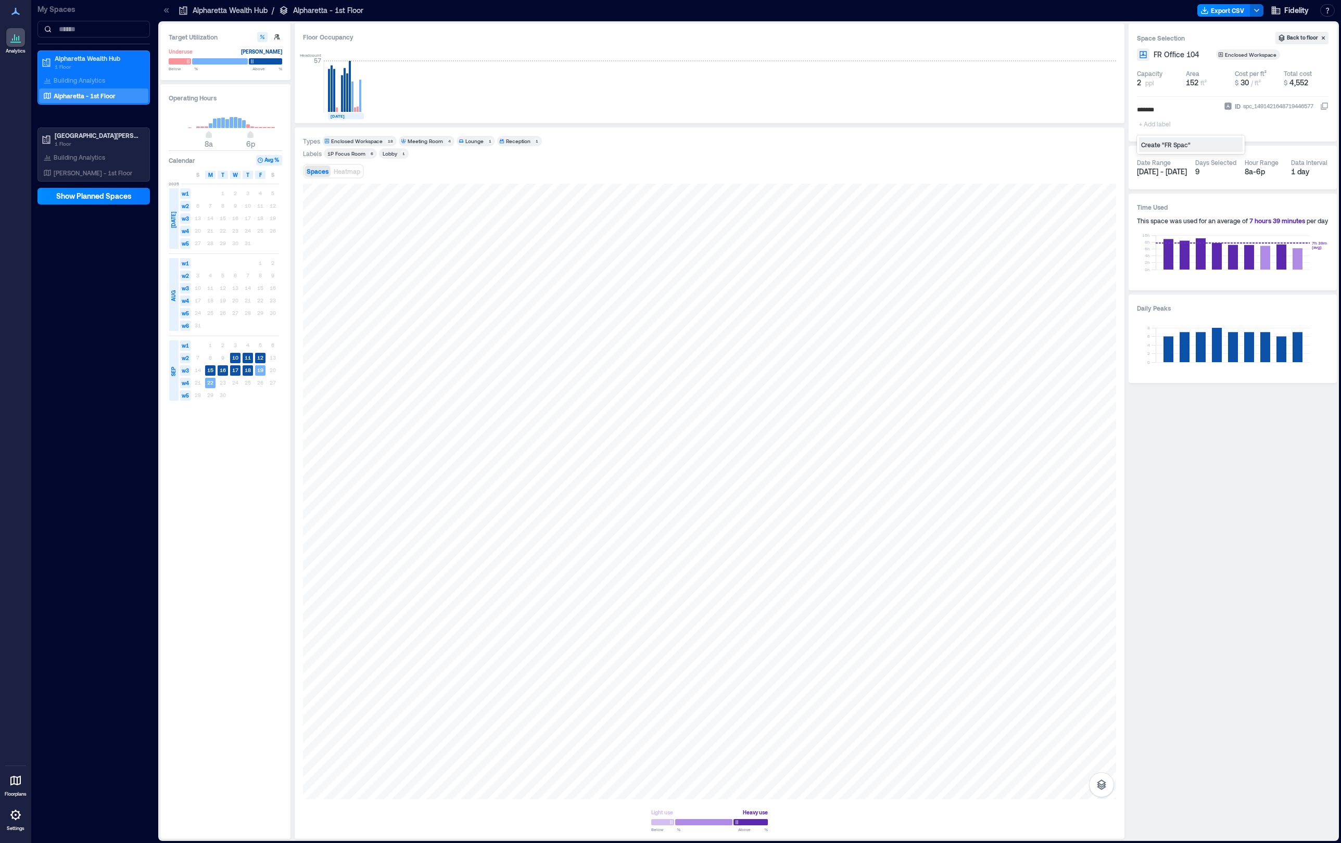
type input "********"
type input "*****"
click at [1044, 157] on div "Create "Focus"" at bounding box center [1191, 159] width 104 height 15
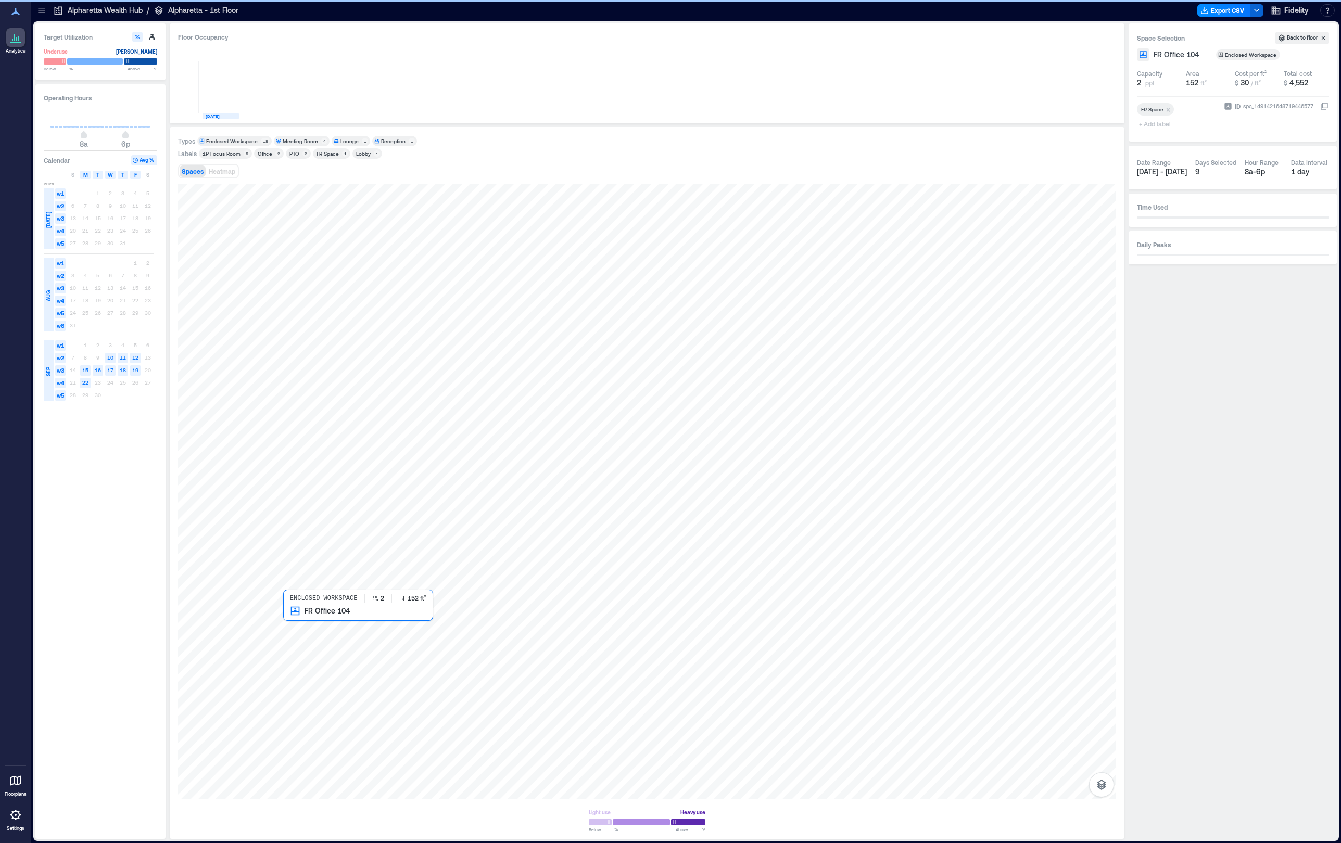
click at [352, 629] on div at bounding box center [647, 492] width 938 height 616
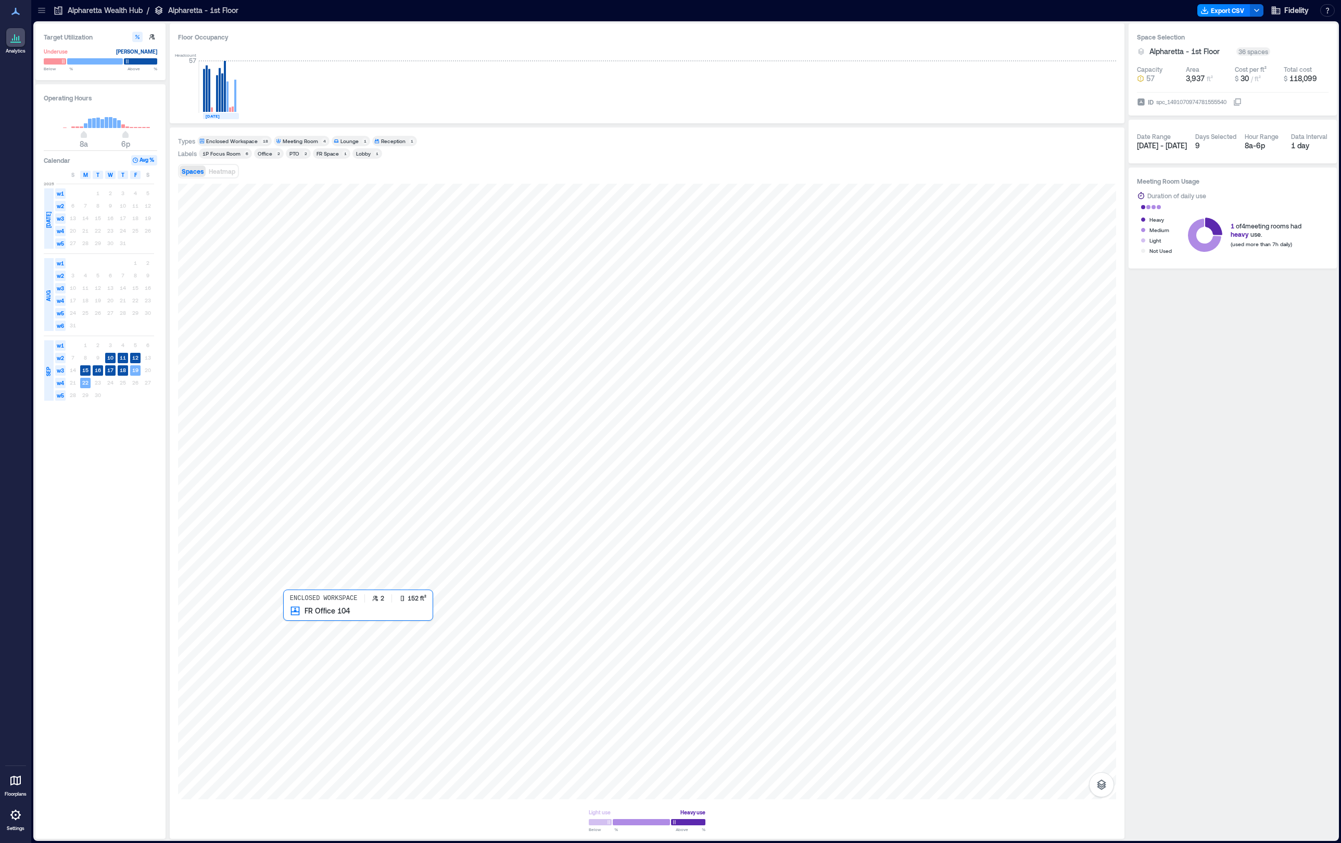
click at [343, 643] on div at bounding box center [647, 492] width 938 height 616
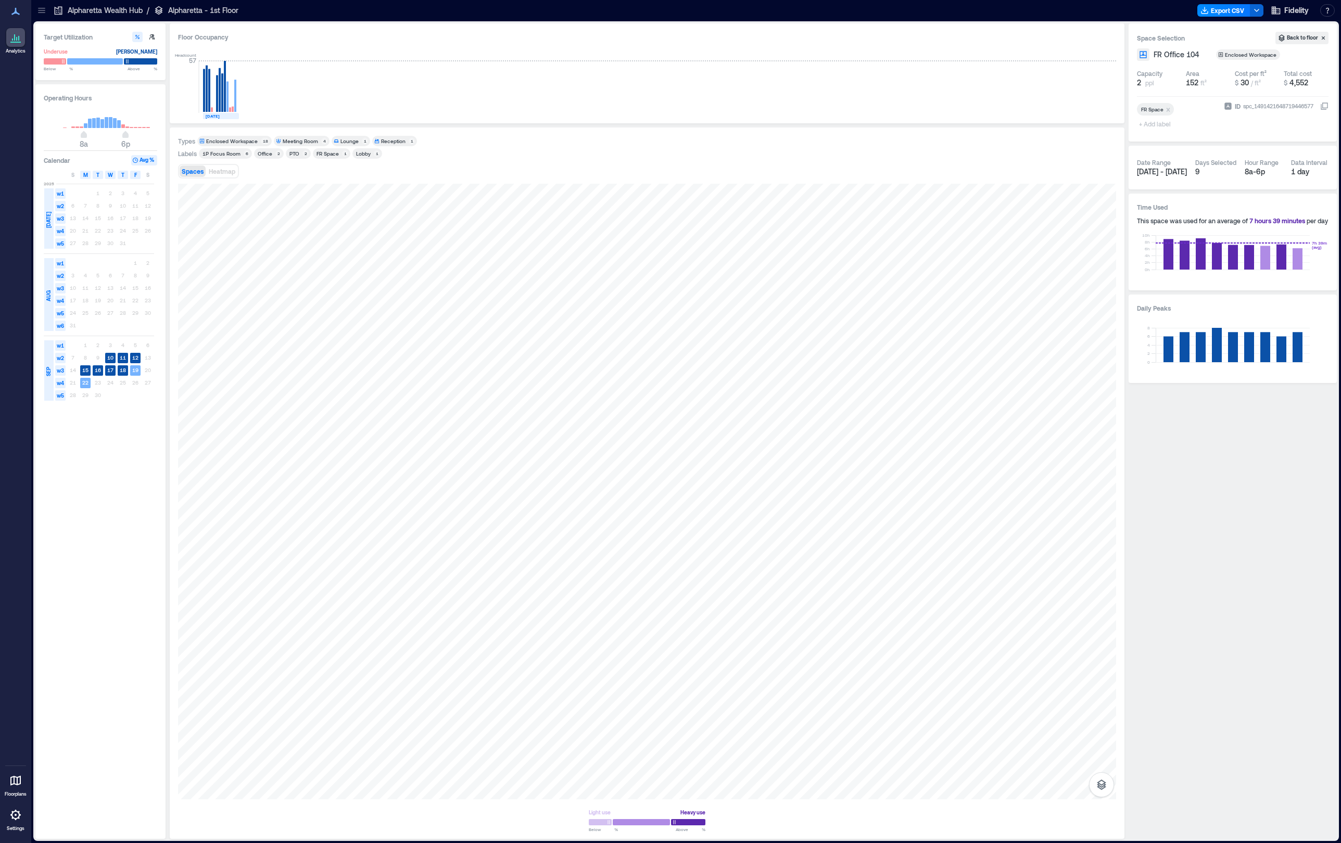
click at [1190, 109] on div "FR Space + Add label" at bounding box center [1178, 117] width 83 height 32
click at [1163, 125] on span "+ Add label" at bounding box center [1156, 124] width 38 height 15
type input "*****"
click at [1158, 157] on div "Create "Focus"" at bounding box center [1191, 159] width 104 height 15
click at [404, 312] on div at bounding box center [647, 492] width 938 height 616
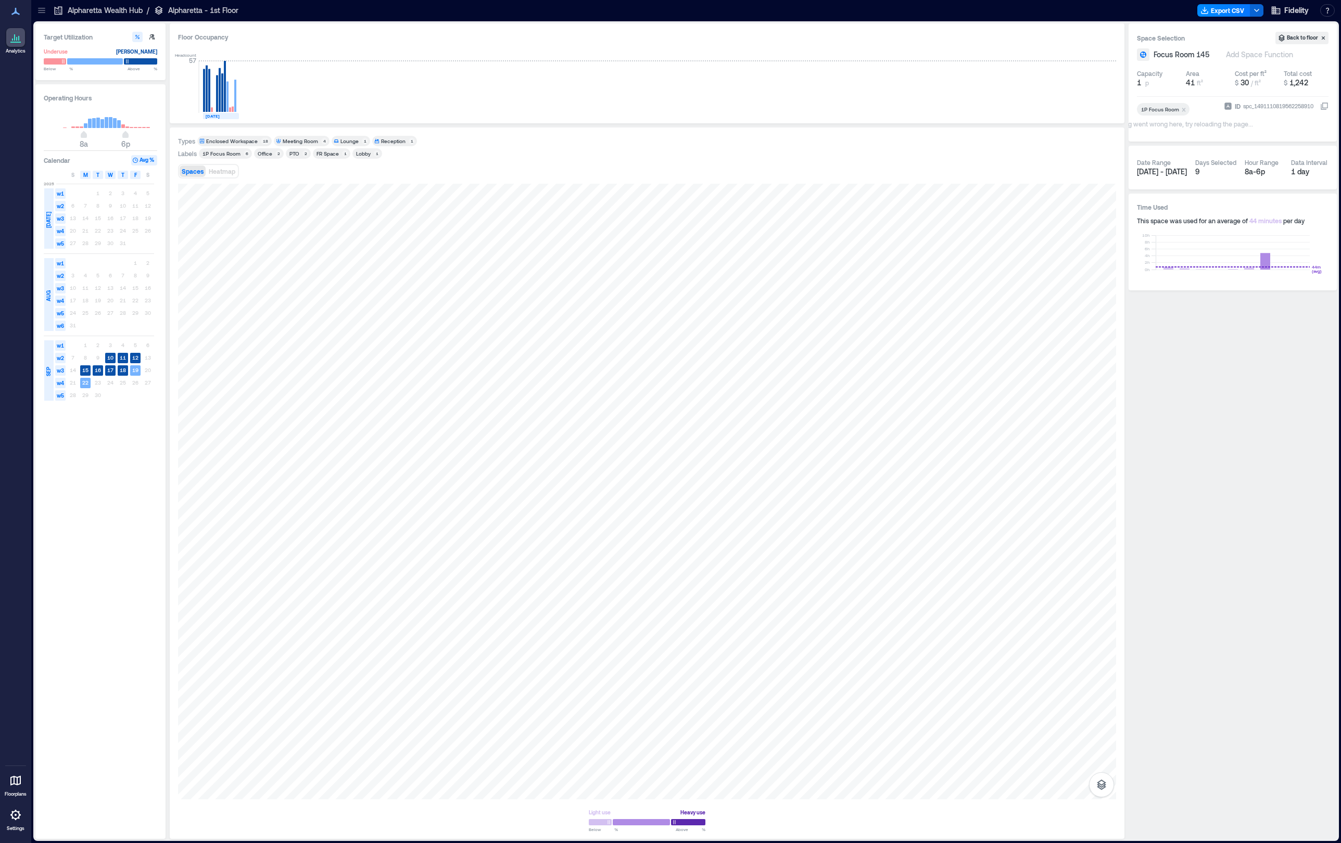
click at [1184, 110] on icon "Remove 1P Focus Room" at bounding box center [1183, 109] width 7 height 7
click at [442, 314] on div at bounding box center [647, 492] width 938 height 616
click at [1182, 111] on icon "Remove 1P Focus Room" at bounding box center [1184, 110] width 4 height 4
click at [505, 317] on div at bounding box center [647, 492] width 938 height 616
click at [1183, 110] on icon "Remove 1P Focus Room" at bounding box center [1184, 110] width 4 height 4
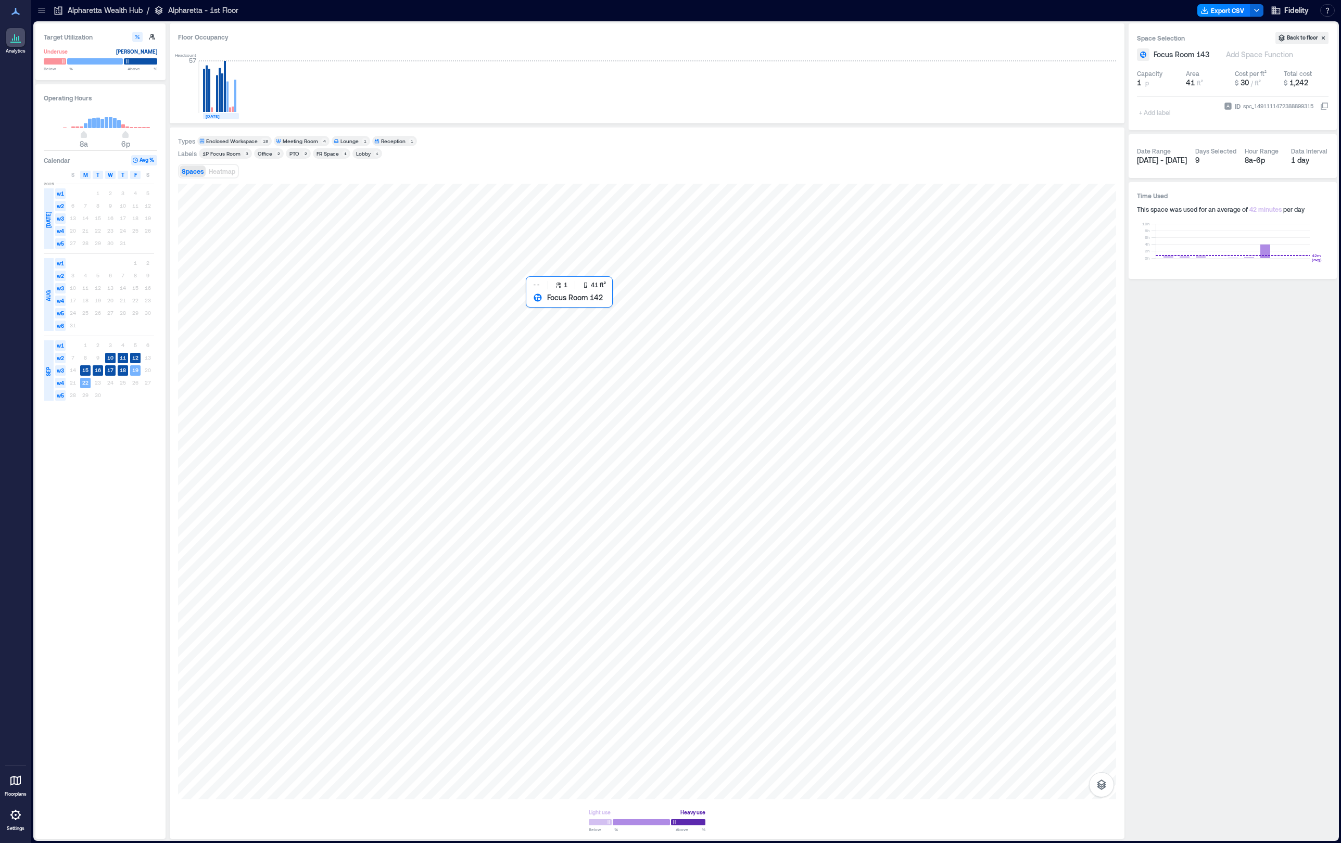
click at [555, 315] on div at bounding box center [647, 492] width 938 height 616
click at [1181, 109] on icon "Remove 1P Focus Room" at bounding box center [1183, 109] width 7 height 7
click at [519, 493] on div at bounding box center [647, 492] width 938 height 616
click at [1182, 109] on icon "Remove 1P Focus Room" at bounding box center [1184, 110] width 4 height 4
click at [585, 496] on div at bounding box center [647, 492] width 938 height 616
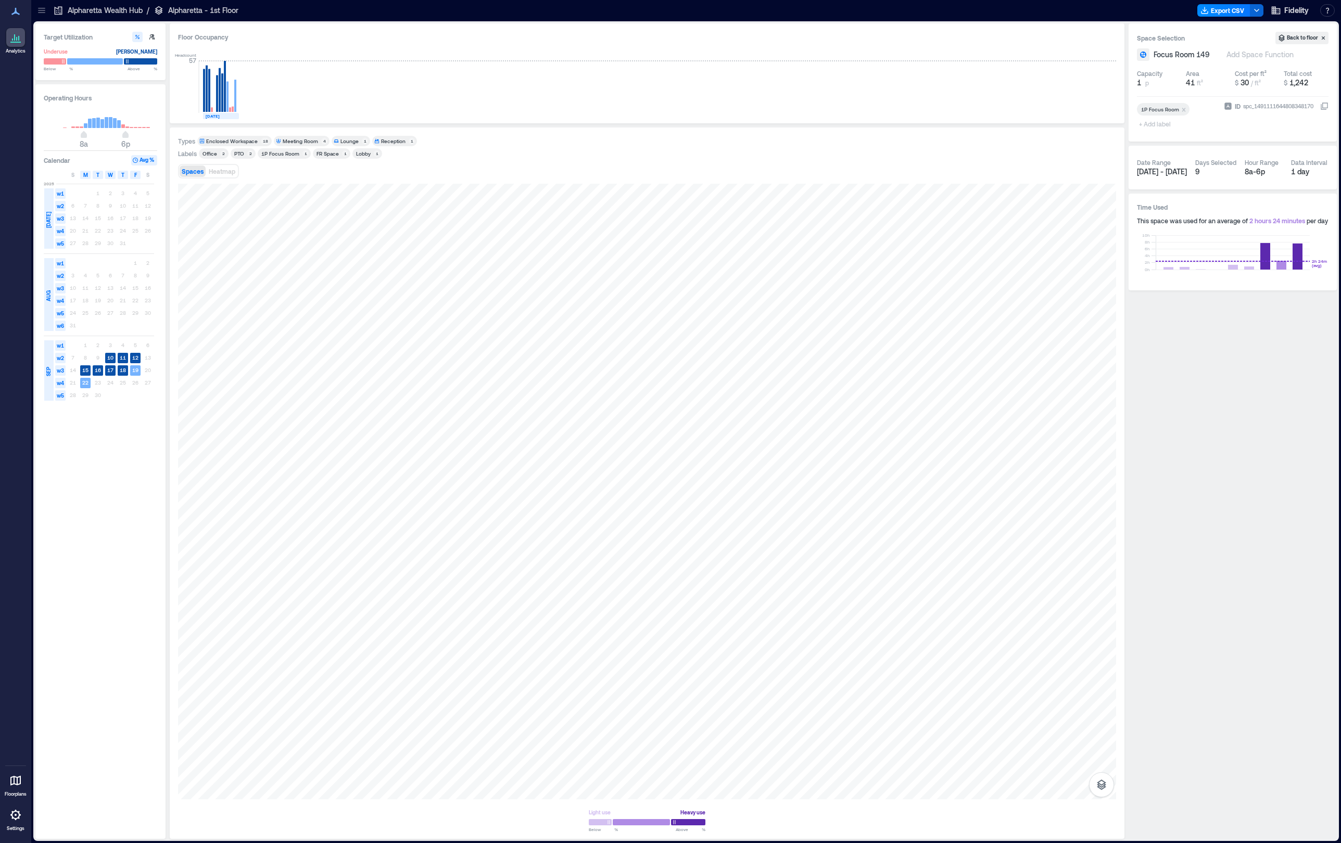
click at [1182, 110] on icon "Remove 1P Focus Room" at bounding box center [1183, 109] width 7 height 7
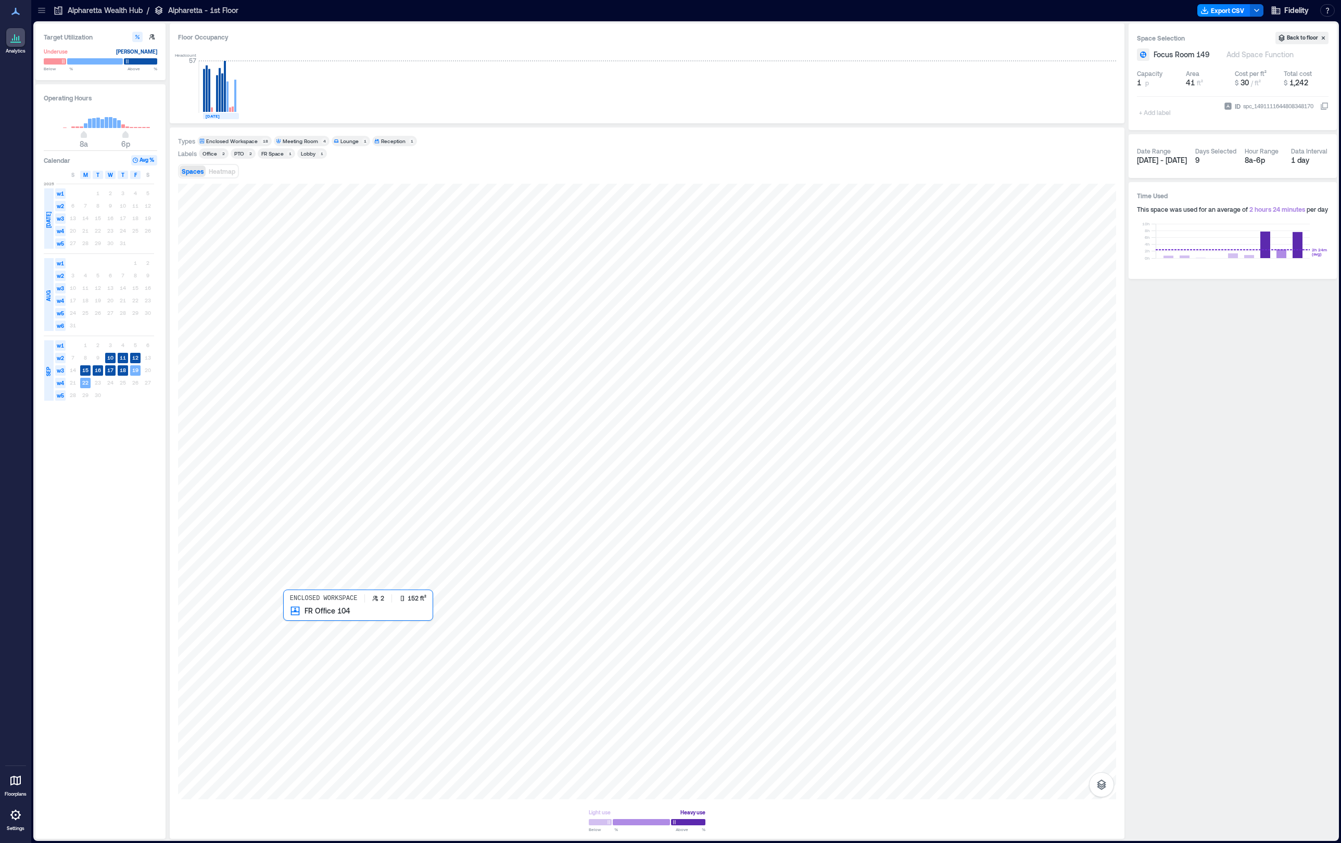
click at [342, 637] on div at bounding box center [647, 492] width 938 height 616
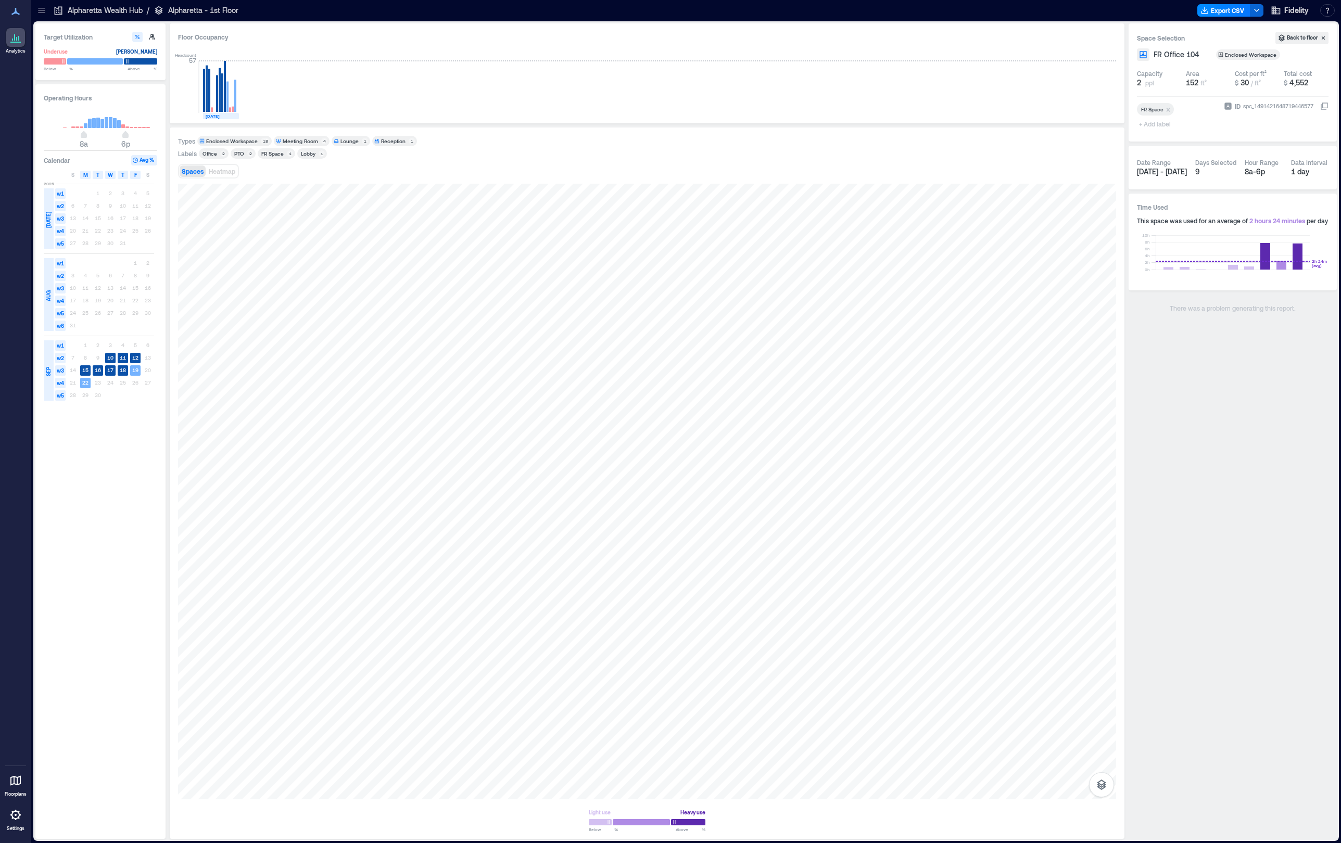
click at [1149, 125] on span "+ Add label" at bounding box center [1156, 124] width 38 height 15
type input "*****"
click at [1160, 143] on div "Create "Focus"" at bounding box center [1191, 144] width 104 height 15
click at [402, 310] on div at bounding box center [647, 492] width 938 height 616
click at [275, 154] on div "1P Focus Room" at bounding box center [280, 153] width 38 height 7
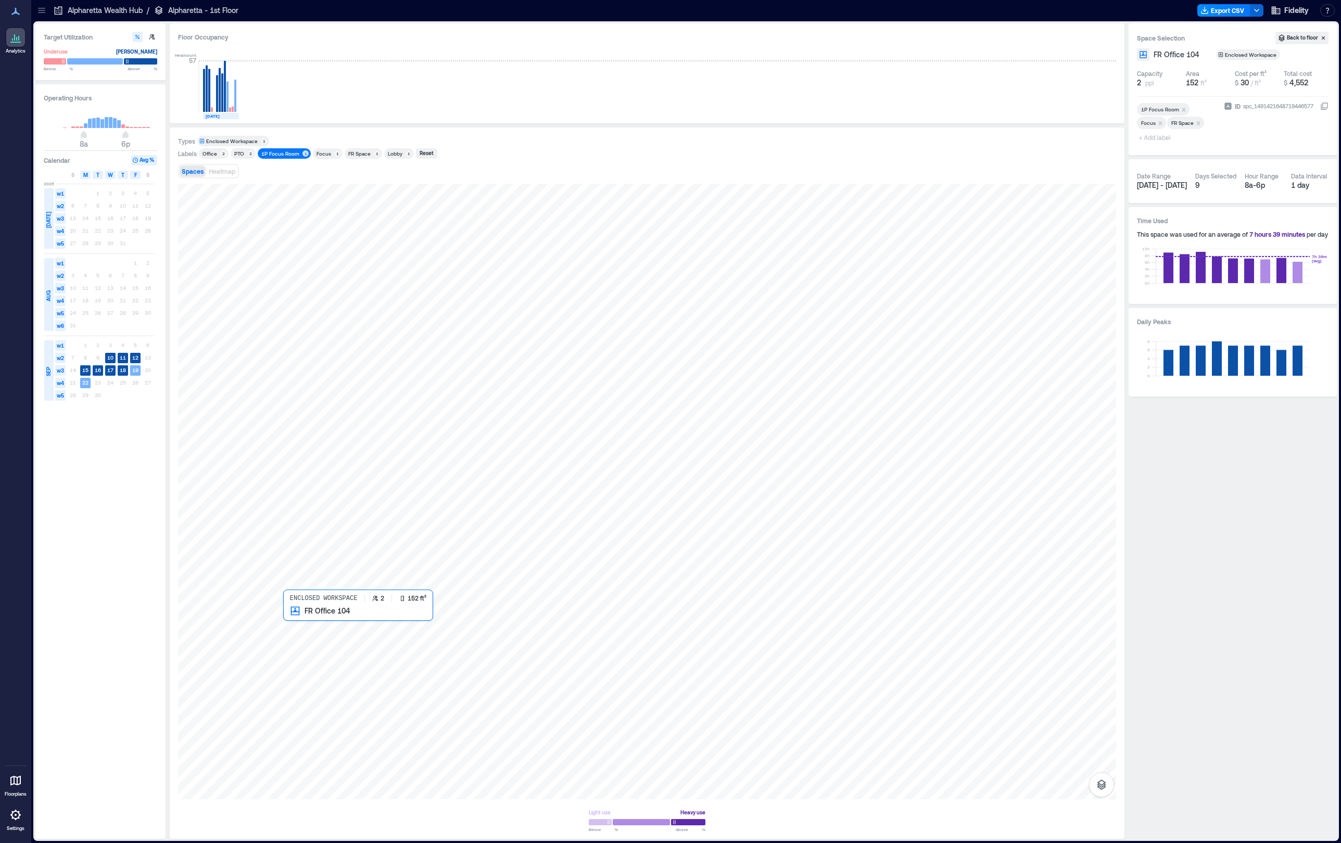
click at [314, 657] on div at bounding box center [647, 492] width 938 height 616
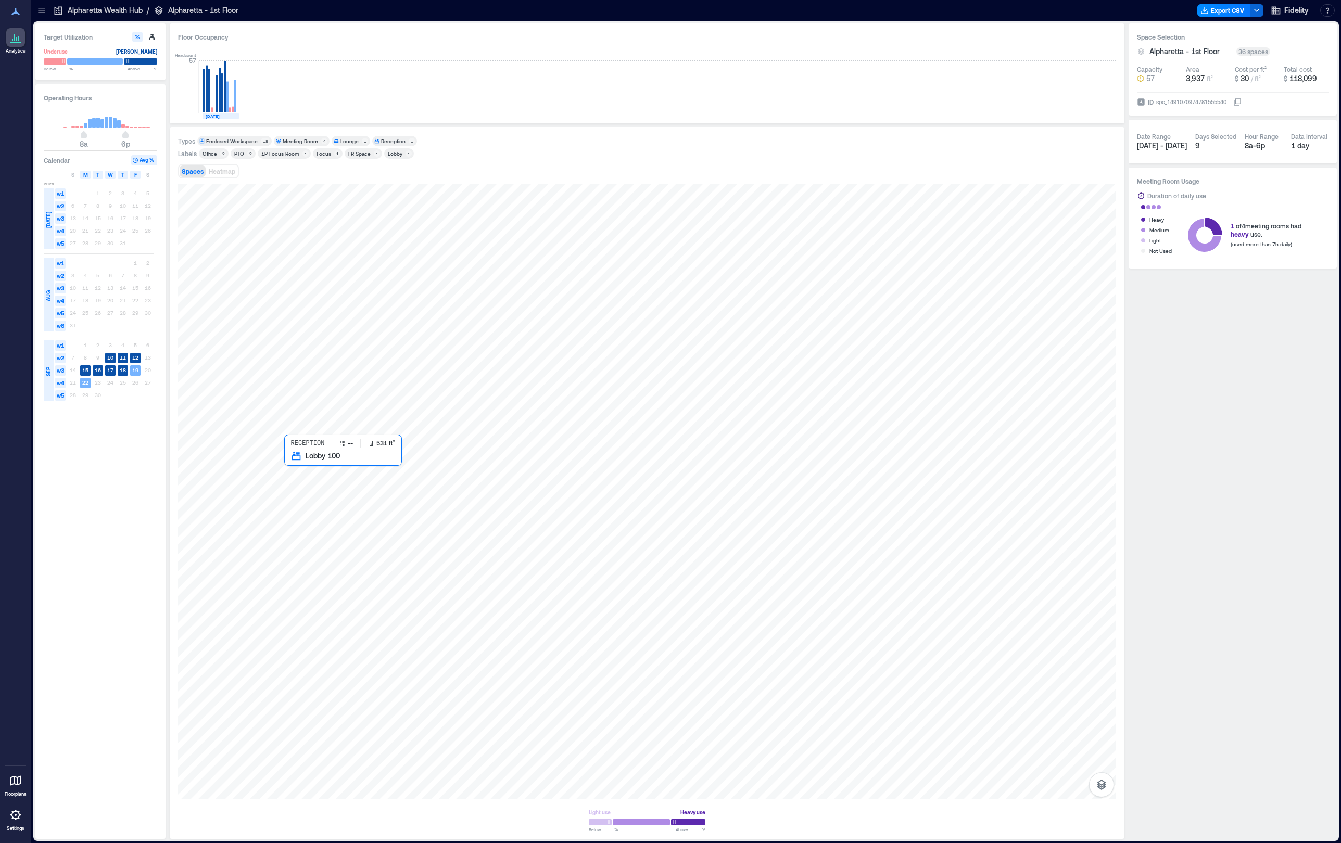
click at [375, 545] on div at bounding box center [647, 492] width 938 height 616
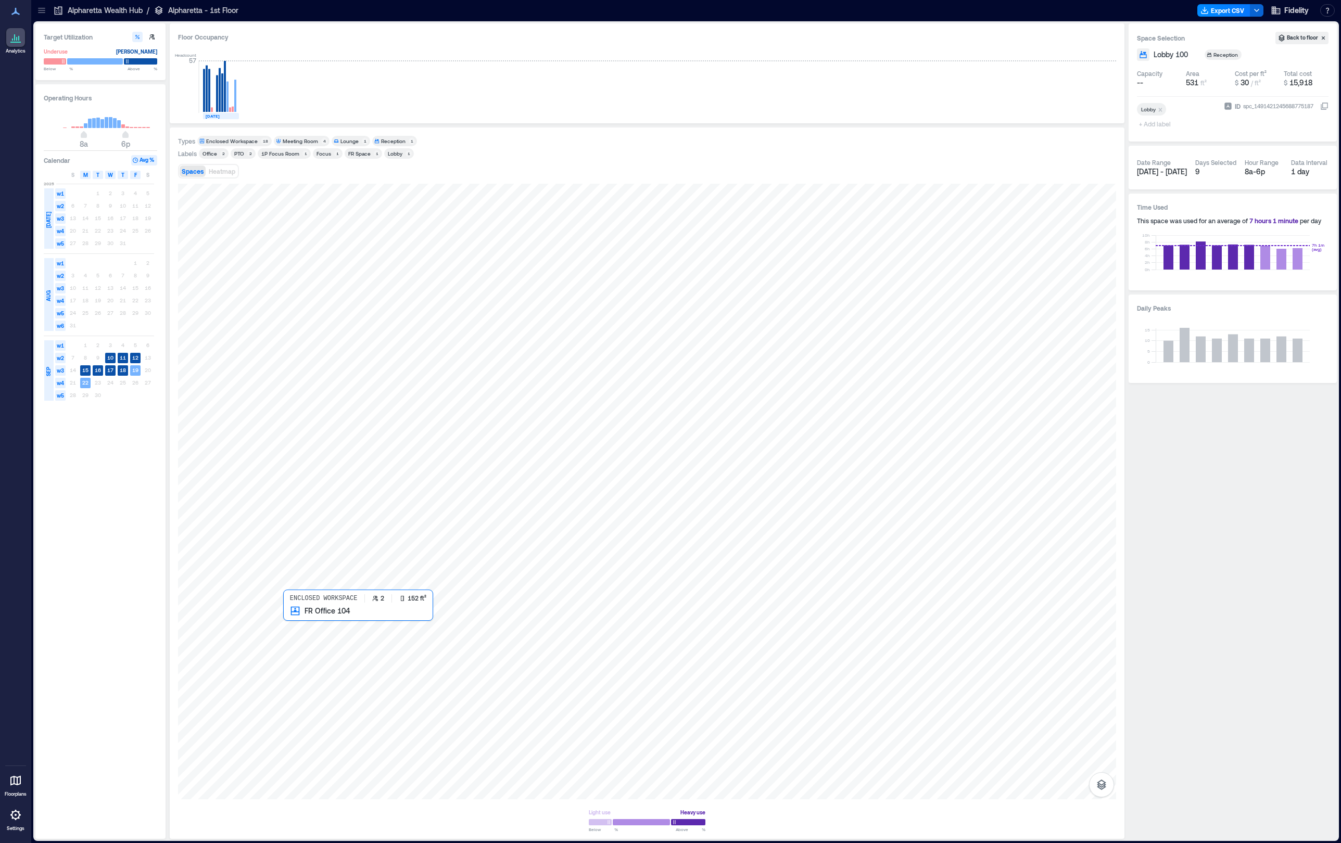
click at [327, 646] on div at bounding box center [647, 492] width 938 height 616
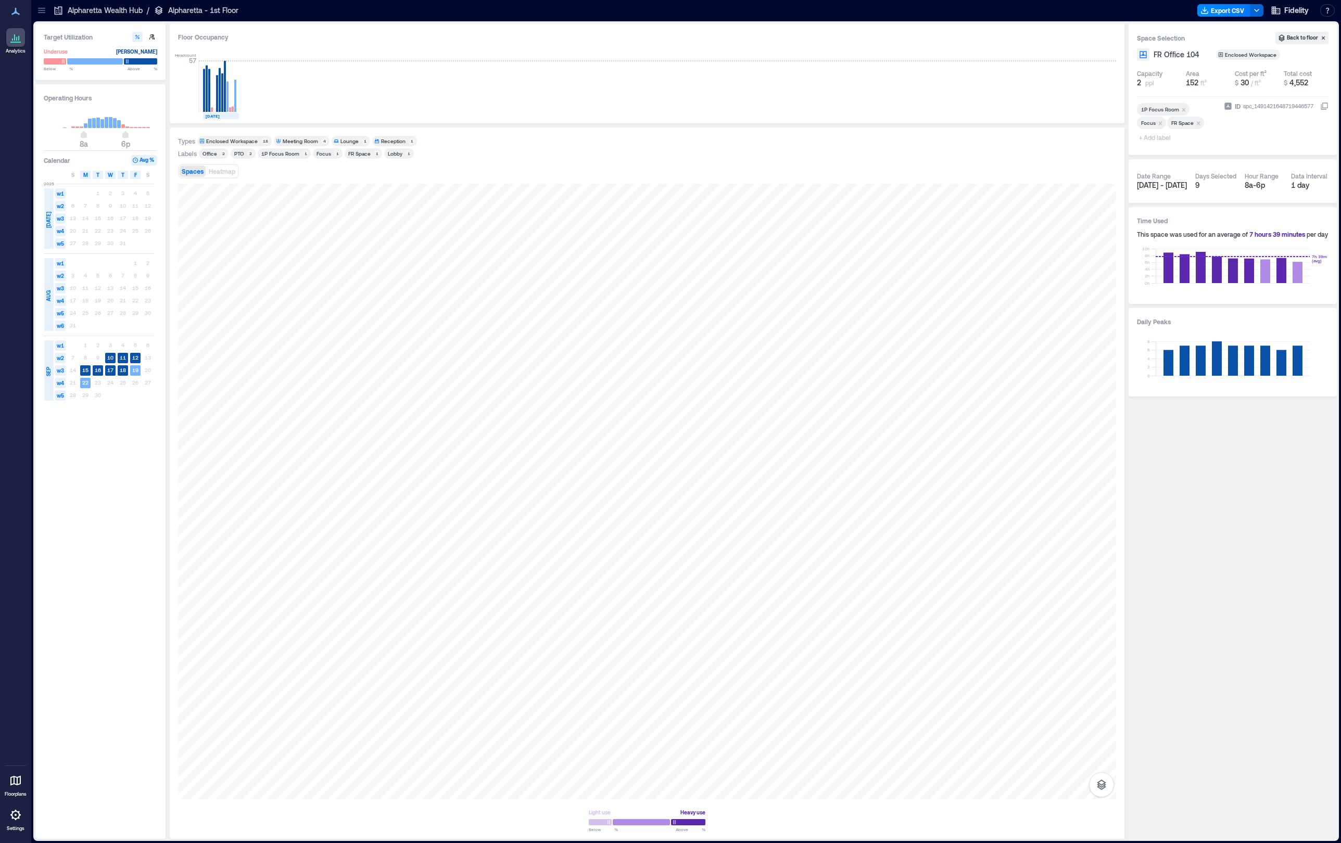
click at [1184, 108] on icon "Remove 1P Focus Room" at bounding box center [1184, 110] width 4 height 4
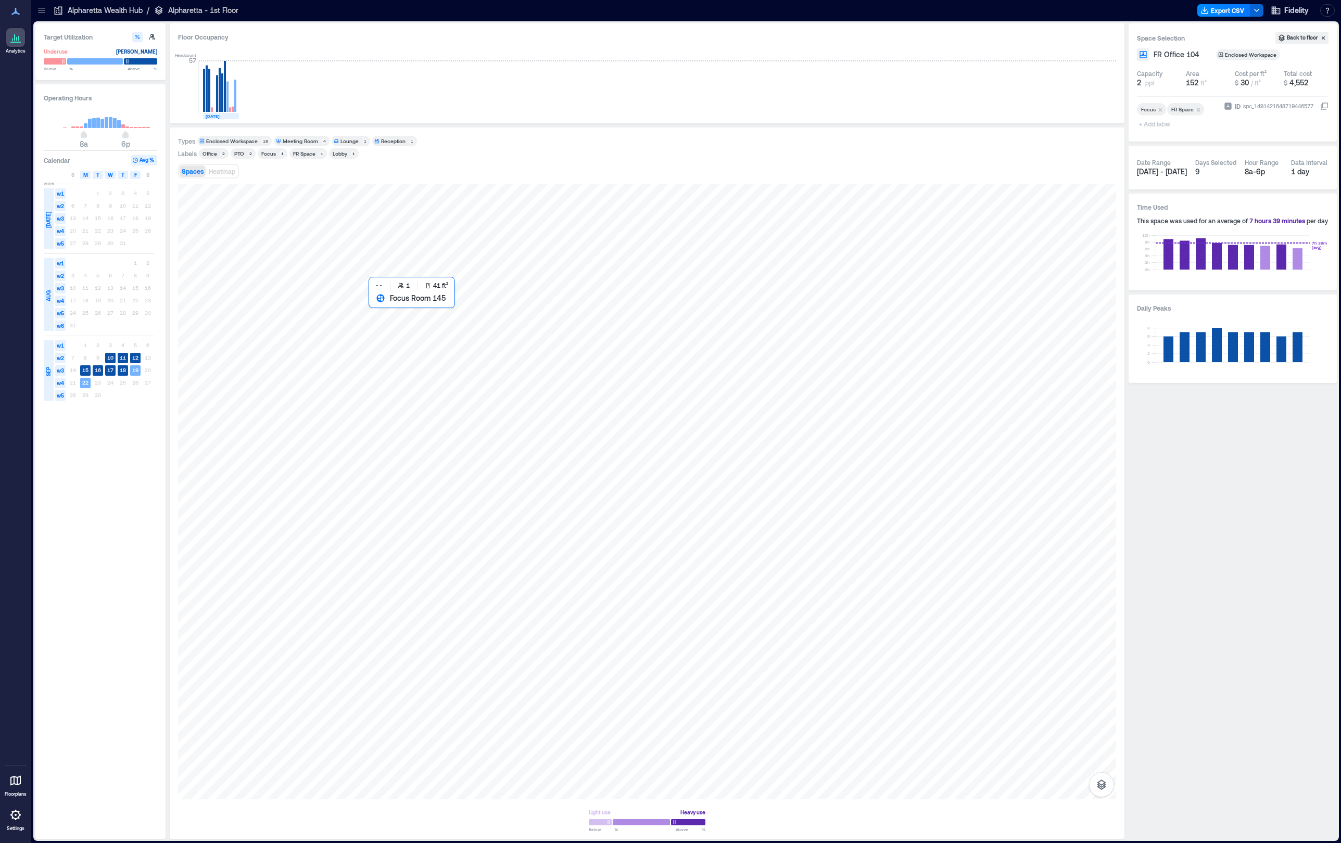
drag, startPoint x: 434, startPoint y: 600, endPoint x: 390, endPoint y: 308, distance: 295.7
click at [390, 308] on div at bounding box center [647, 492] width 938 height 616
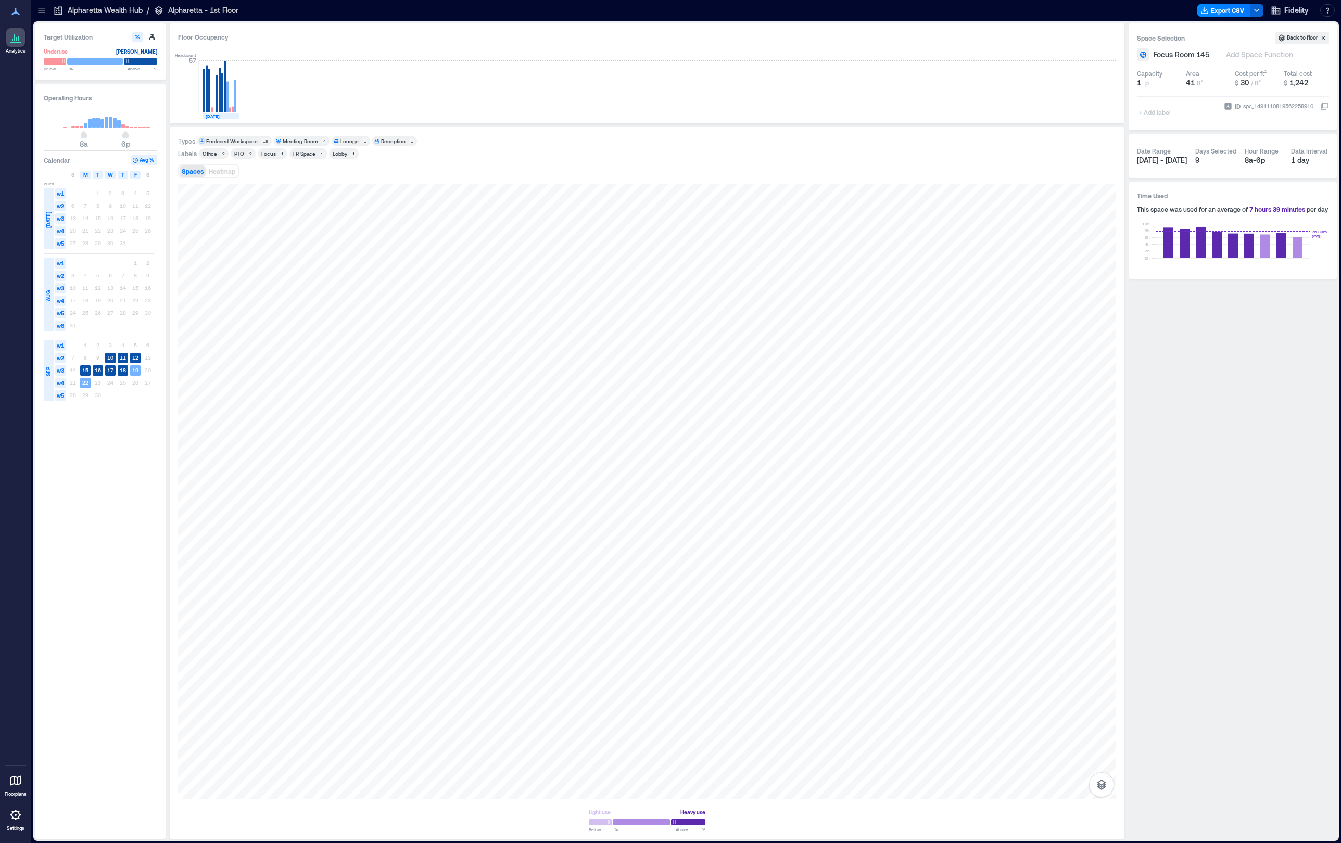
click at [1149, 113] on div "+ Add label" at bounding box center [1156, 106] width 38 height 28
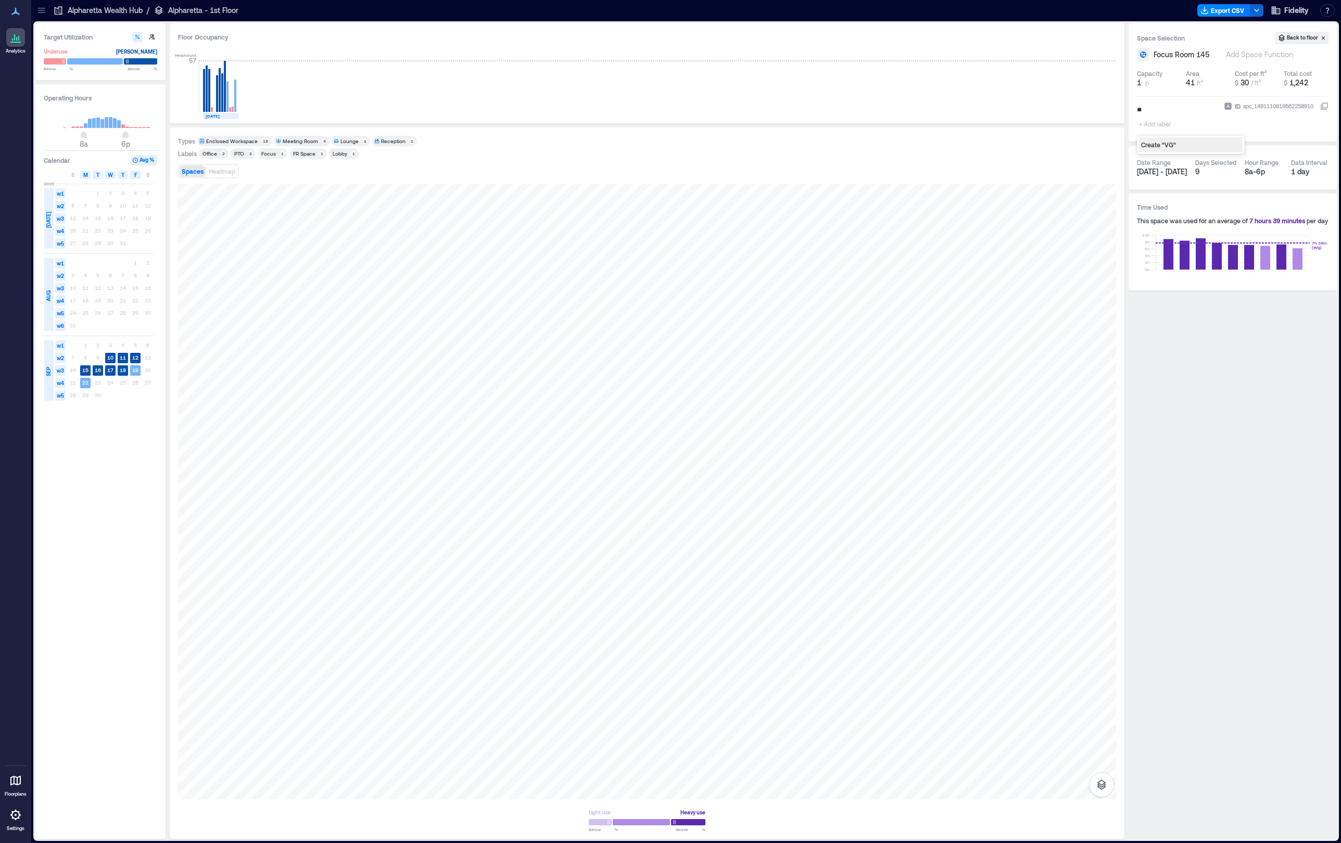
type input "***"
click at [1157, 142] on div "Create "VGR"" at bounding box center [1191, 144] width 104 height 15
type input "*****"
click at [44, 8] on icon at bounding box center [41, 8] width 7 height 1
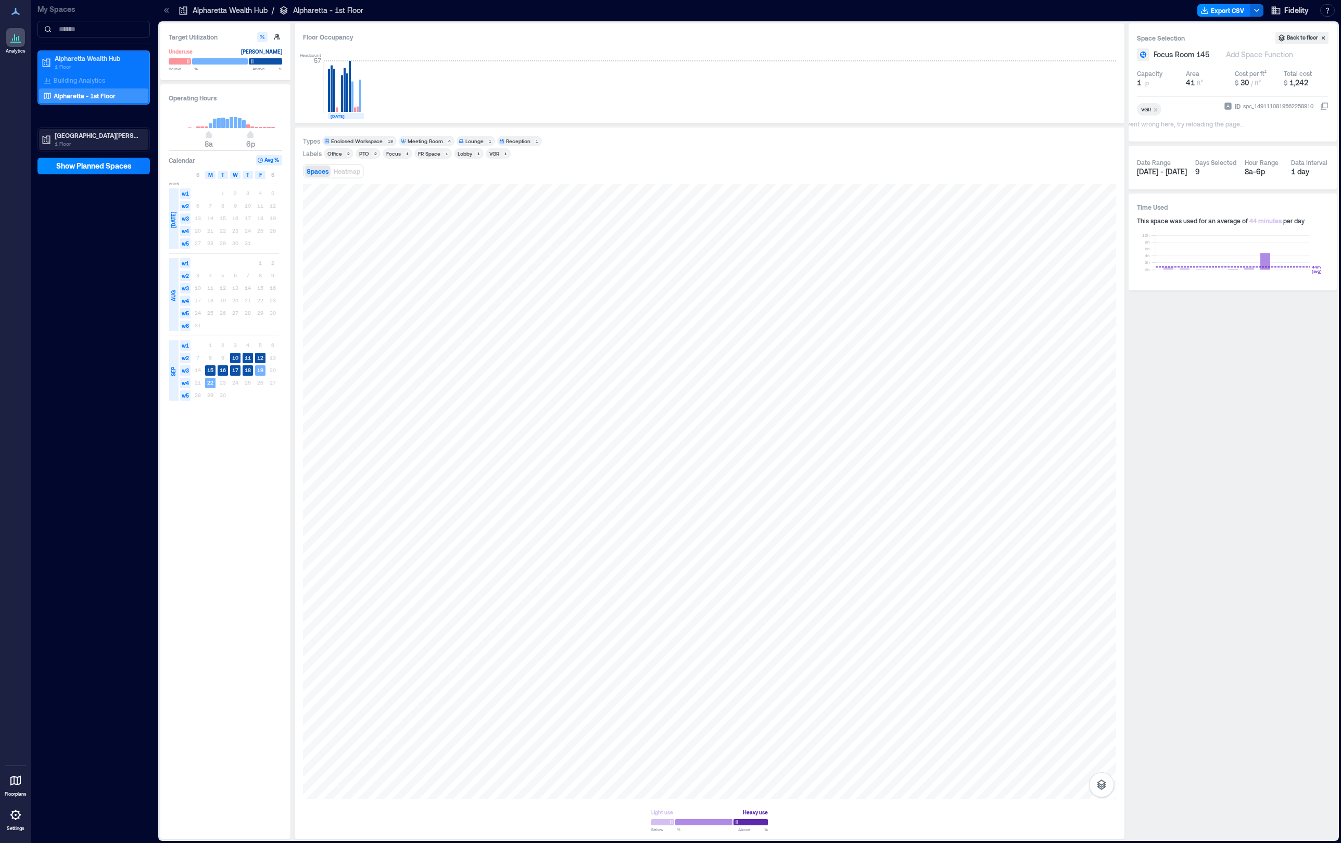
click at [73, 146] on p "1 Floor" at bounding box center [98, 143] width 87 height 8
click at [75, 171] on p "Bernardo - 1st Floor" at bounding box center [93, 173] width 79 height 8
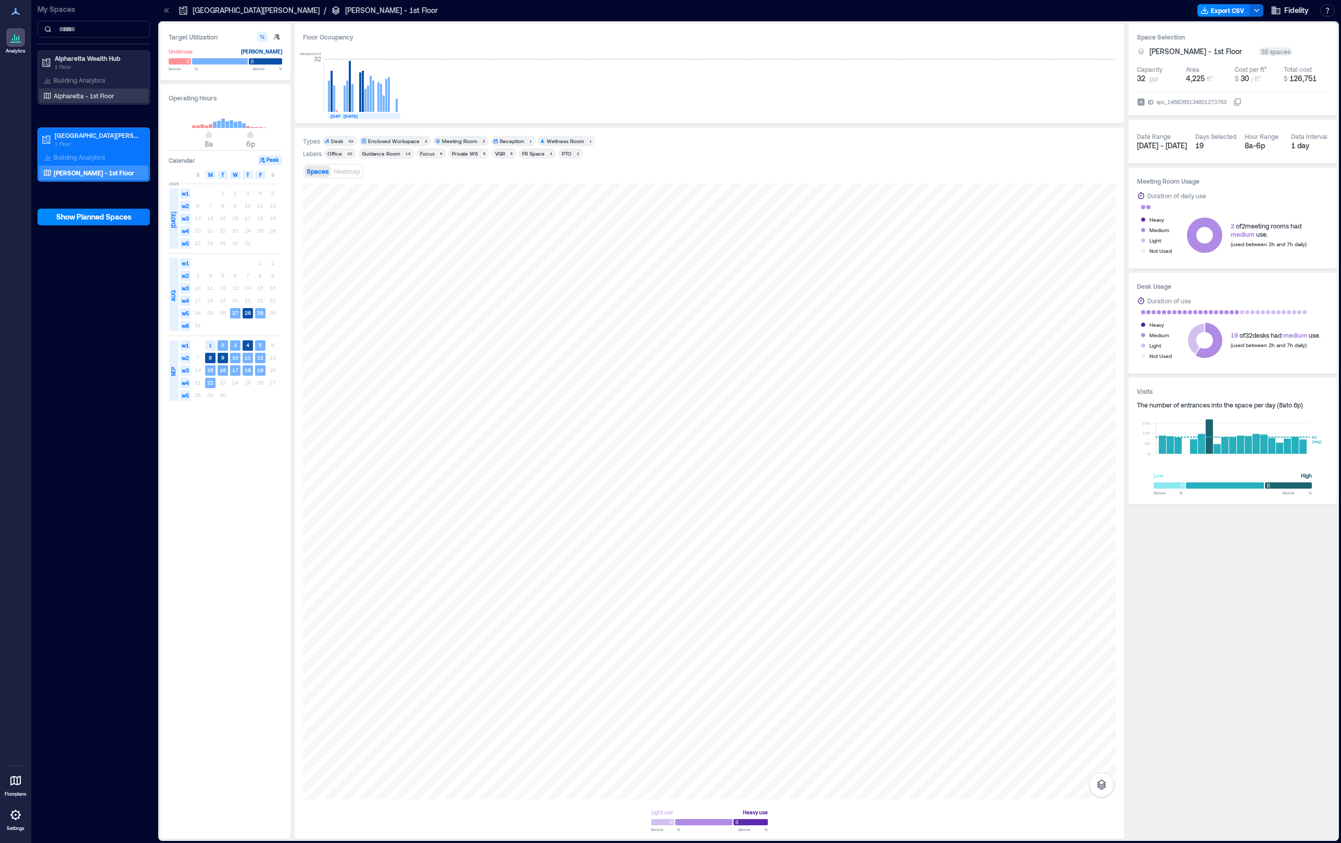
click at [70, 97] on p "Alpharetta - 1st Floor" at bounding box center [84, 96] width 60 height 8
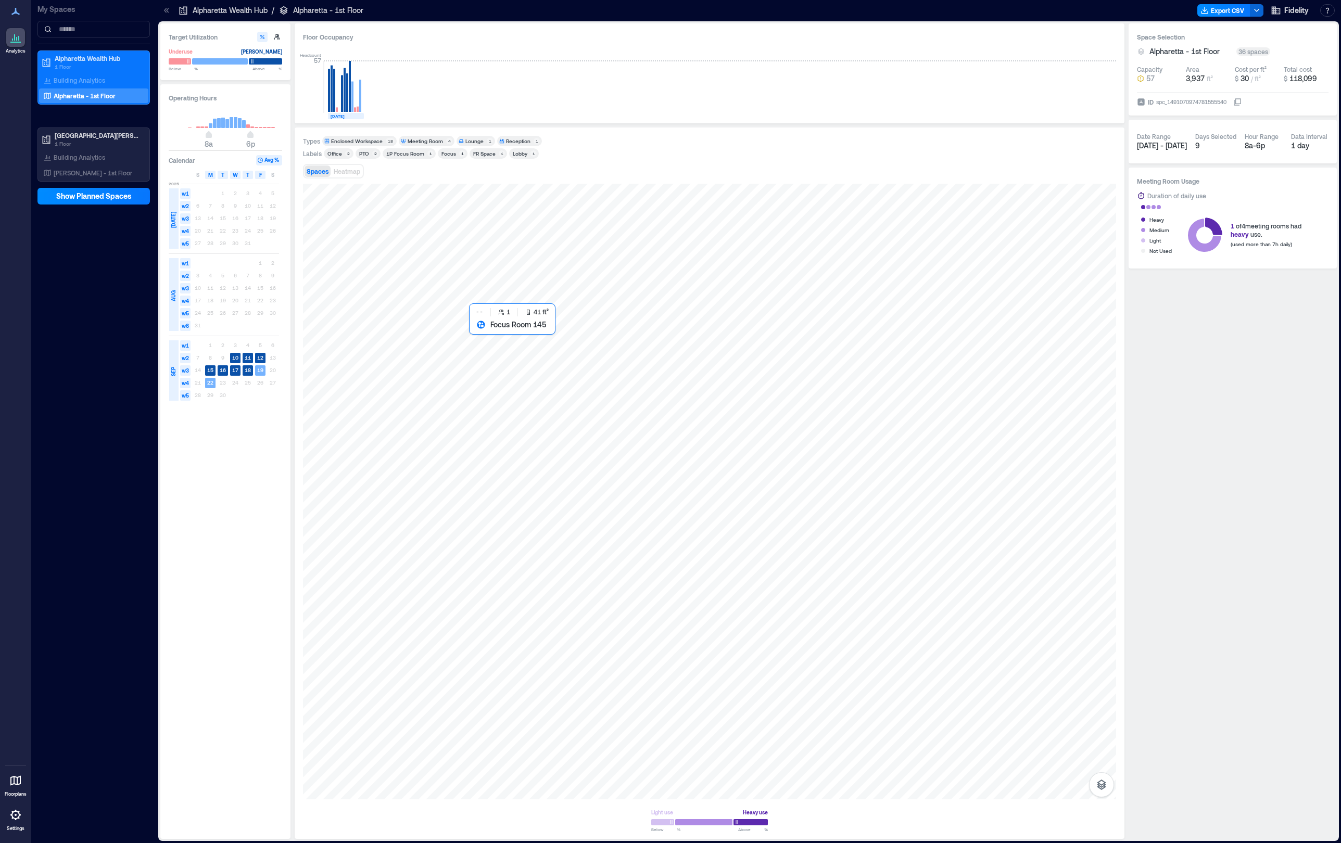
click at [496, 338] on div at bounding box center [709, 492] width 813 height 616
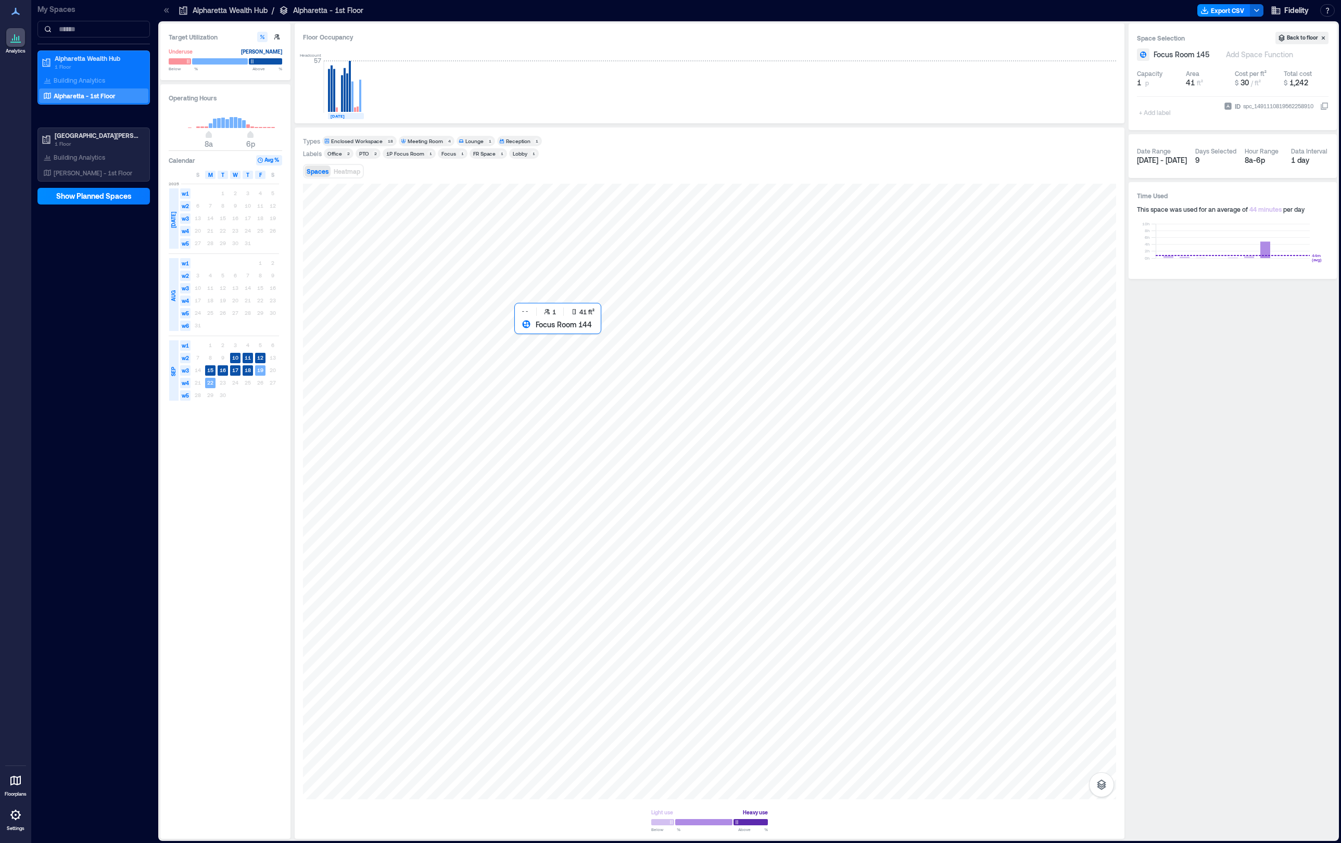
click at [550, 341] on div at bounding box center [709, 492] width 813 height 616
click at [484, 336] on div at bounding box center [709, 492] width 813 height 616
click at [1155, 115] on div "+ Add label" at bounding box center [1156, 106] width 38 height 28
type input "***"
type input "*****"
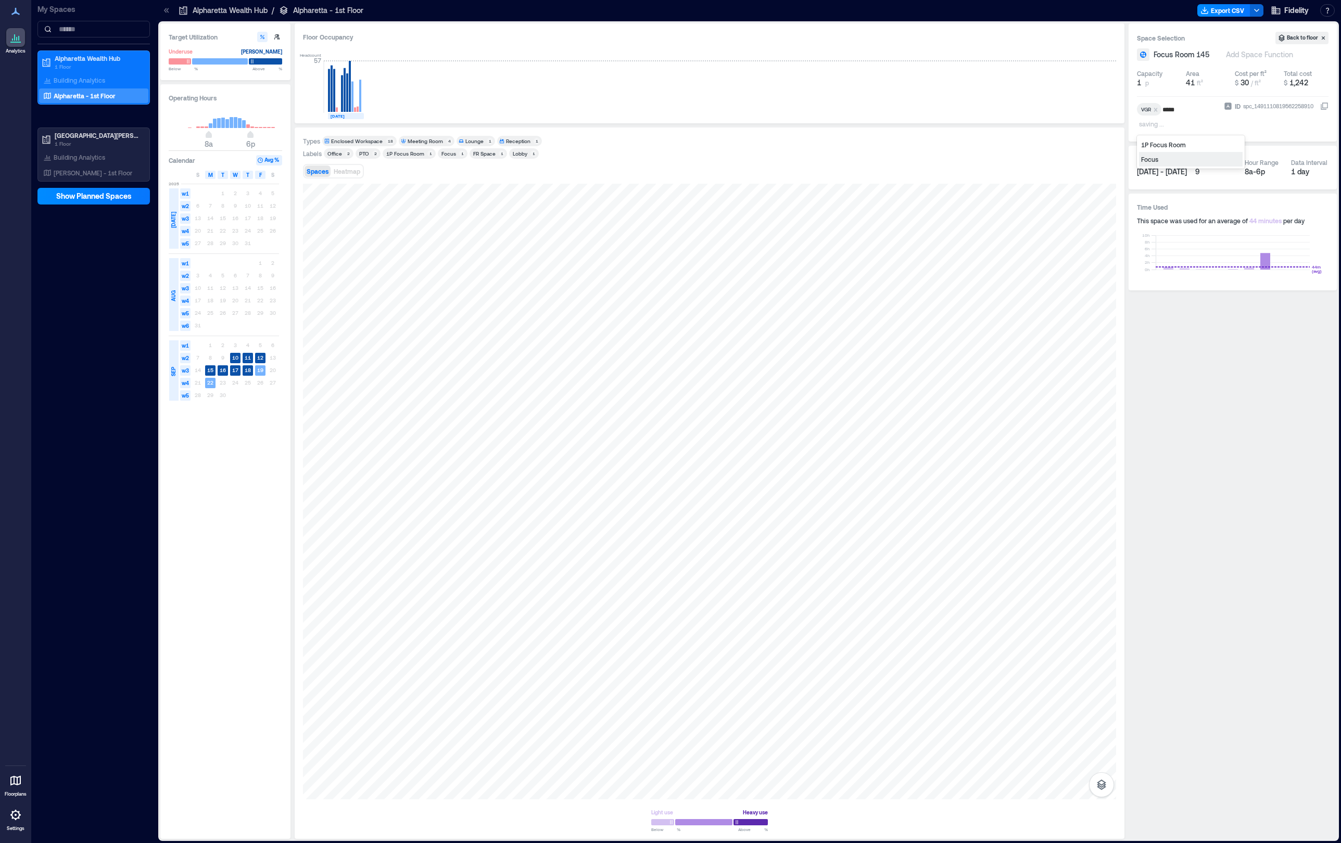
click at [1164, 161] on div "Focus" at bounding box center [1191, 159] width 104 height 15
click at [420, 155] on div "1P Focus Room" at bounding box center [405, 153] width 38 height 7
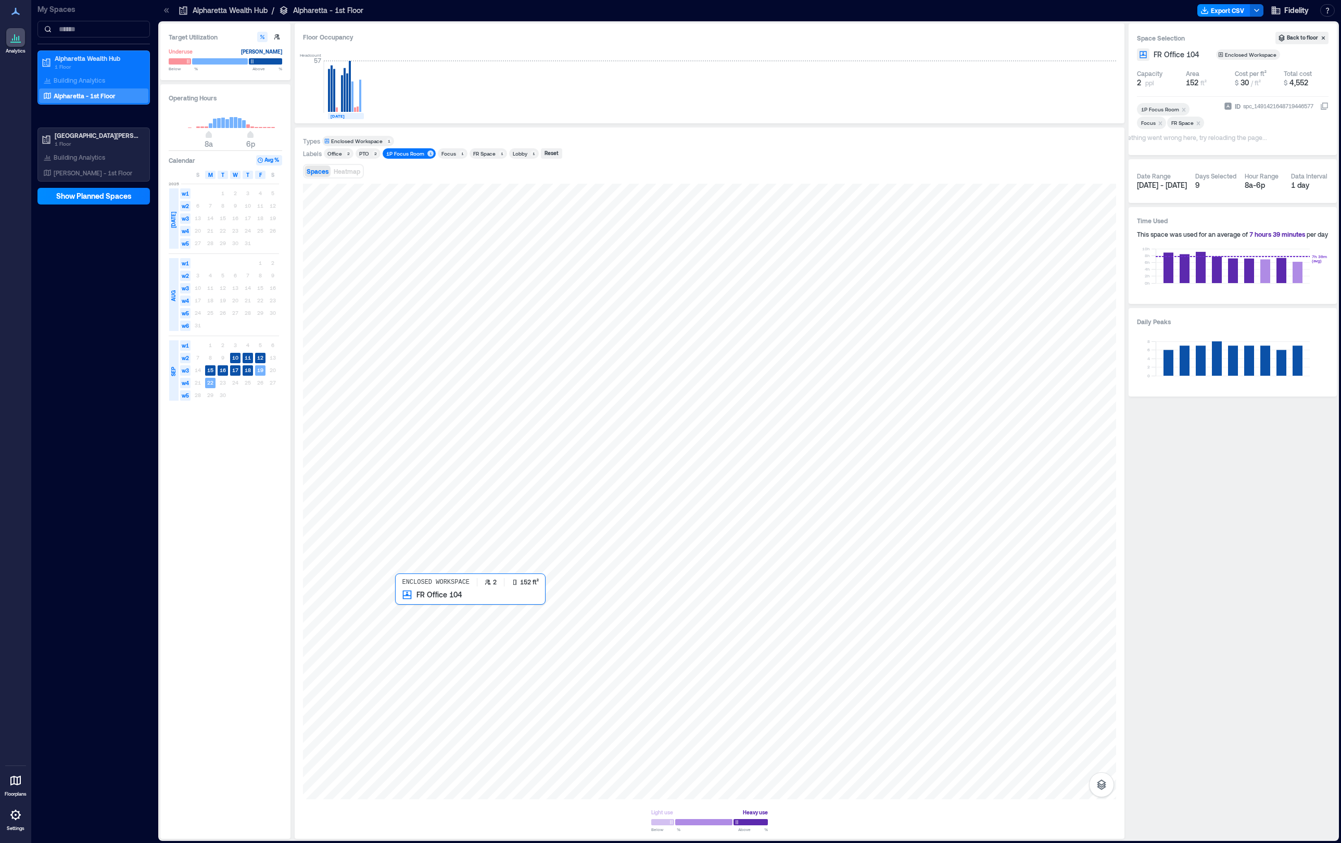
click at [440, 636] on div at bounding box center [709, 492] width 813 height 616
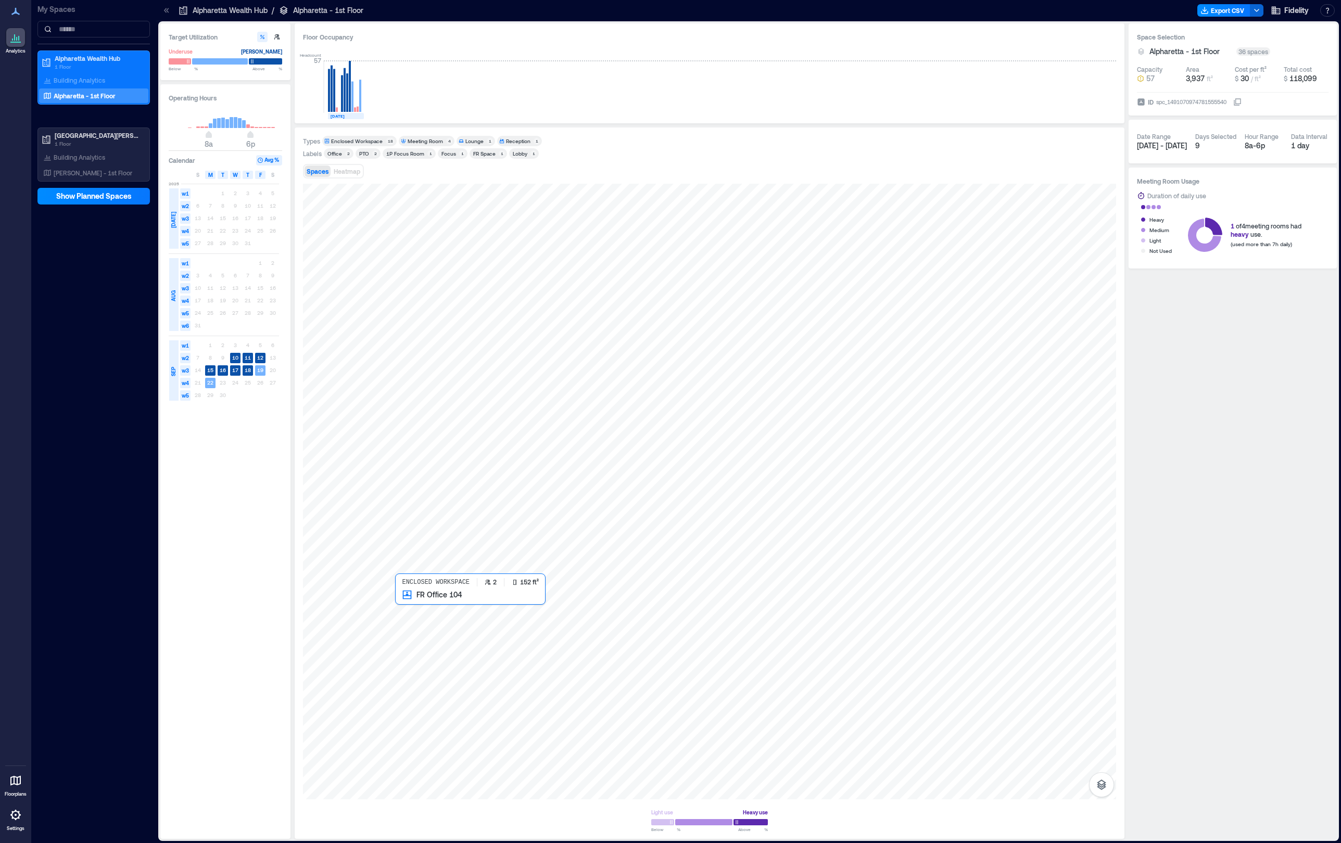
click at [444, 625] on div at bounding box center [709, 492] width 813 height 616
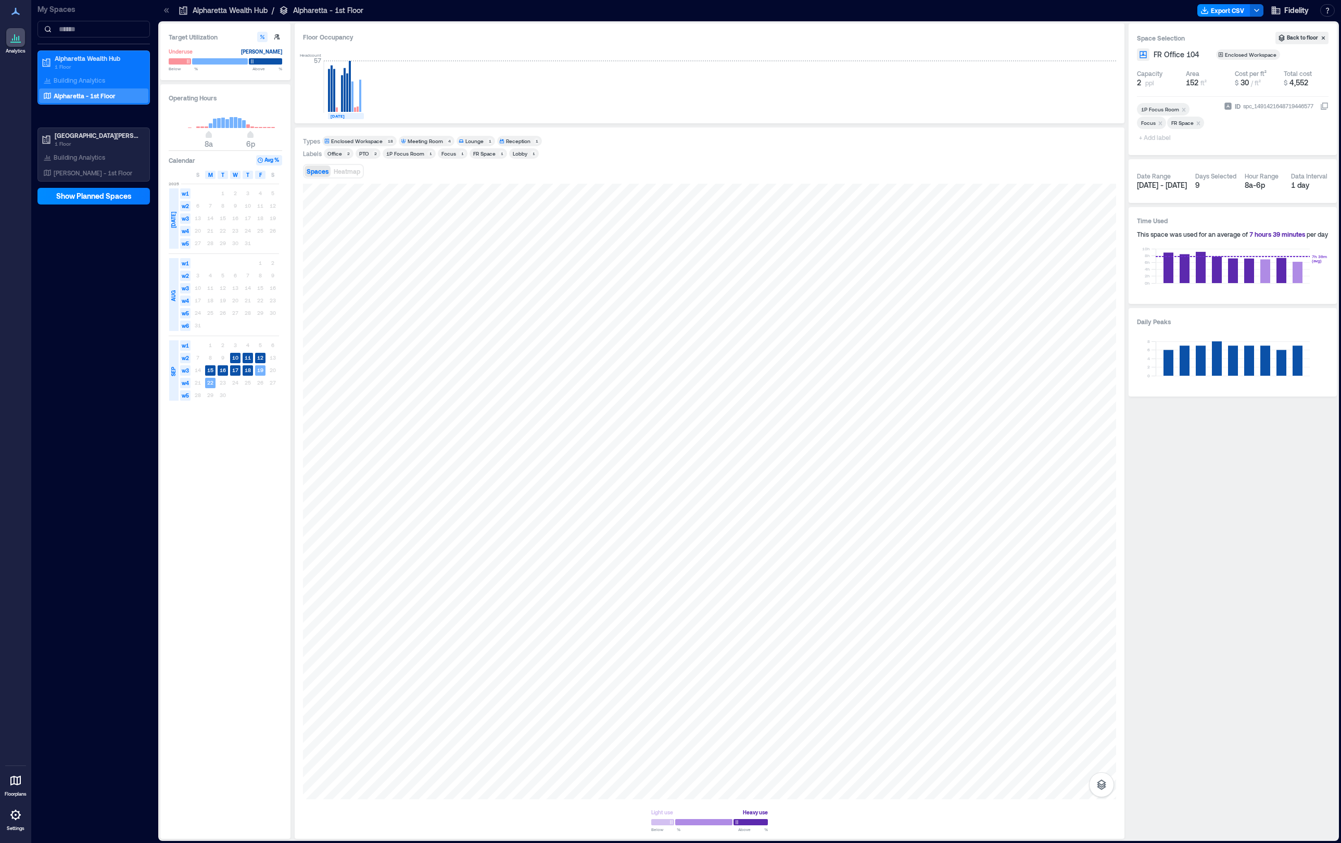
click at [1183, 111] on icon "Remove 1P Focus Room" at bounding box center [1184, 110] width 4 height 4
